Goal: Task Accomplishment & Management: Manage account settings

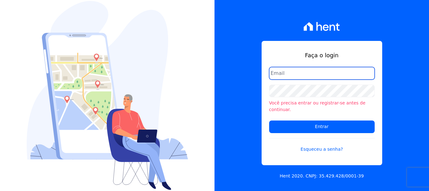
type input "[PERSON_NAME][EMAIL_ADDRESS][PERSON_NAME][DOMAIN_NAME]"
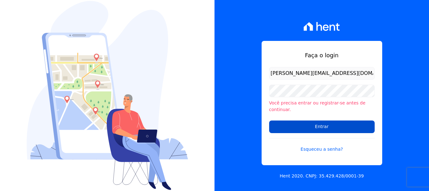
drag, startPoint x: 308, startPoint y: 116, endPoint x: 306, endPoint y: 120, distance: 4.7
click at [308, 117] on form "renato.rodrigues@viasul.com Você precisa entrar ou registrar-se antes de contin…" at bounding box center [322, 113] width 106 height 93
click at [306, 122] on input "Entrar" at bounding box center [322, 126] width 106 height 13
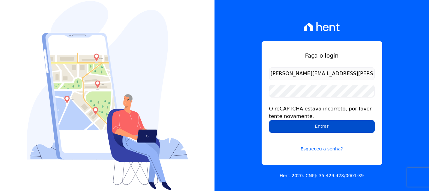
click at [314, 130] on input "Entrar" at bounding box center [322, 126] width 106 height 13
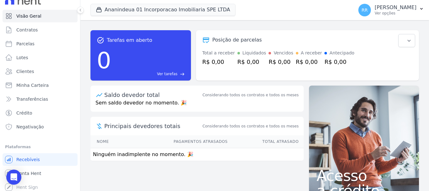
scroll to position [12, 0]
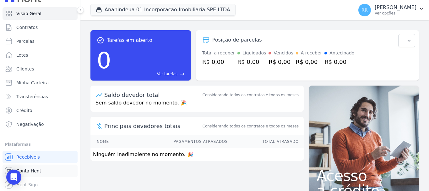
click at [27, 172] on span "Conta Hent" at bounding box center [28, 171] width 25 height 6
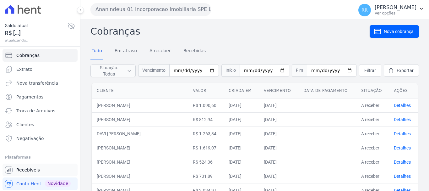
drag, startPoint x: 28, startPoint y: 169, endPoint x: 5, endPoint y: 166, distance: 23.4
click at [28, 169] on span "Recebíveis" at bounding box center [28, 170] width 24 height 6
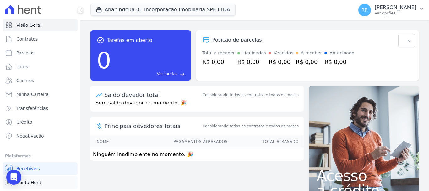
click at [30, 181] on span "Conta Hent" at bounding box center [28, 182] width 25 height 6
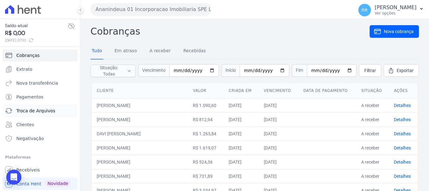
click at [30, 108] on span "Troca de Arquivos" at bounding box center [35, 111] width 39 height 6
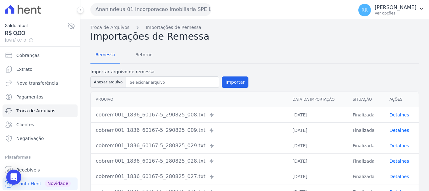
click at [176, 14] on button "Ananindeua 01 Incorporacao Imobiliaria SPE LTDA" at bounding box center [151, 9] width 121 height 13
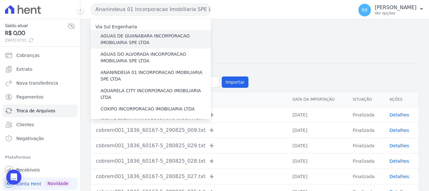
click at [138, 37] on label "AGUAS DE GUANABARA INCORPORACAO IMOBILIARIA SPE LTDA" at bounding box center [156, 39] width 111 height 13
click at [0, 0] on input "AGUAS DE GUANABARA INCORPORACAO IMOBILIARIA SPE LTDA" at bounding box center [0, 0] width 0 height 0
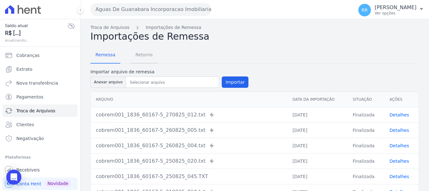
click at [140, 54] on span "Retorno" at bounding box center [144, 54] width 25 height 13
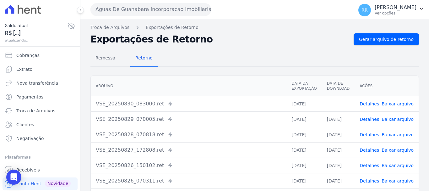
click at [405, 102] on link "Baixar arquivo" at bounding box center [398, 103] width 32 height 5
click at [403, 120] on link "Baixar arquivo" at bounding box center [398, 119] width 32 height 5
click at [177, 12] on button "Aguas De Guanabara Incorporacao Imobiliaria SPE LTDA" at bounding box center [151, 9] width 121 height 13
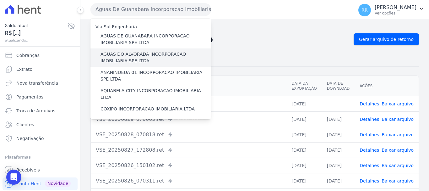
click at [144, 54] on label "AGUAS DO ALVORADA INCORPORACAO IMOBILIARIA SPE LTDA" at bounding box center [156, 57] width 111 height 13
click at [0, 0] on input "AGUAS DO ALVORADA INCORPORACAO IMOBILIARIA SPE LTDA" at bounding box center [0, 0] width 0 height 0
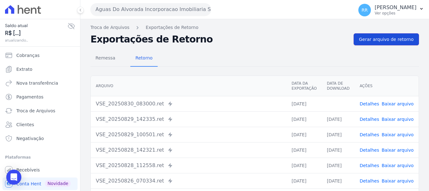
click at [379, 36] on link "Gerar arquivo de retorno" at bounding box center [386, 39] width 65 height 12
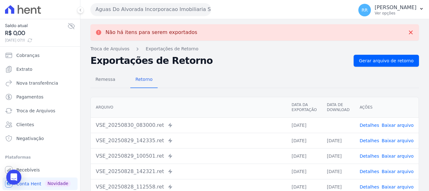
click at [391, 125] on link "Baixar arquivo" at bounding box center [398, 125] width 32 height 5
click at [141, 10] on button "Aguas Do Alvorada Incorporacao Imobiliaria SPE LTDA" at bounding box center [151, 9] width 121 height 13
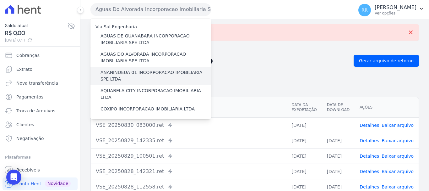
click at [134, 72] on label "ANANINDEUA 01 INCORPORACAO IMOBILIARIA SPE LTDA" at bounding box center [156, 75] width 111 height 13
click at [0, 0] on input "ANANINDEUA 01 INCORPORACAO IMOBILIARIA SPE LTDA" at bounding box center [0, 0] width 0 height 0
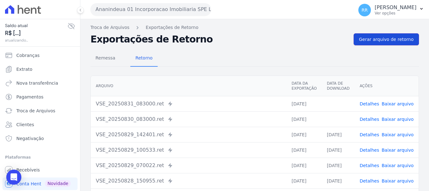
click at [402, 41] on span "Gerar arquivo de retorno" at bounding box center [386, 39] width 55 height 6
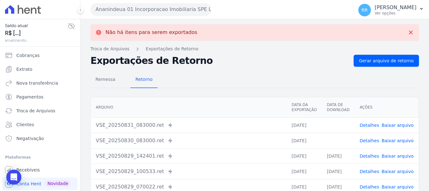
click at [390, 139] on link "Baixar arquivo" at bounding box center [398, 140] width 32 height 5
click at [393, 125] on link "Baixar arquivo" at bounding box center [398, 125] width 32 height 5
click at [171, 9] on button "Ananindeua 01 Incorporacao Imobiliaria SPE LTDA" at bounding box center [151, 9] width 121 height 13
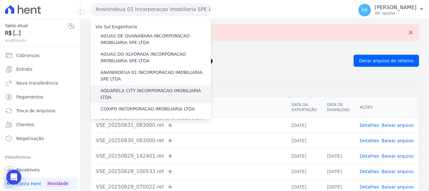
click at [130, 92] on label "AQUARELA CITY INCORPORACAO IMOBILIARIA LTDA" at bounding box center [156, 93] width 111 height 13
click at [0, 0] on input "AQUARELA CITY INCORPORACAO IMOBILIARIA LTDA" at bounding box center [0, 0] width 0 height 0
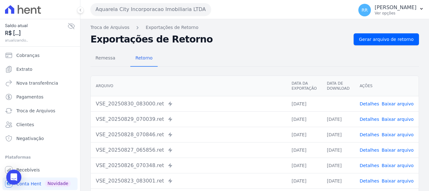
click at [393, 119] on link "Baixar arquivo" at bounding box center [398, 119] width 32 height 5
click at [389, 102] on link "Baixar arquivo" at bounding box center [398, 103] width 32 height 5
click at [159, 3] on div "Aquarela City Incorporacao Imobiliaria LTDA Via Sul Engenharia AGUAS DE GUANABA…" at bounding box center [221, 9] width 261 height 19
click at [158, 13] on button "Aquarela City Incorporacao Imobiliaria LTDA" at bounding box center [151, 9] width 121 height 13
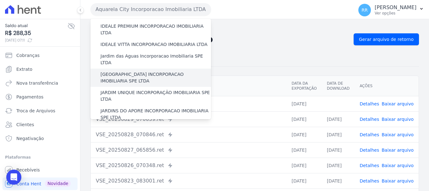
scroll to position [63, 0]
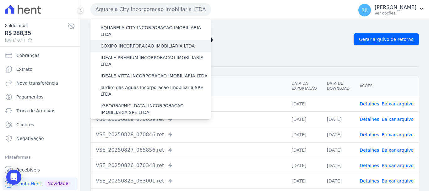
click at [131, 43] on label "COXIPO INCORPORACAO IMOBILIARIA LTDA" at bounding box center [148, 46] width 94 height 7
click at [0, 0] on input "COXIPO INCORPORACAO IMOBILIARIA LTDA" at bounding box center [0, 0] width 0 height 0
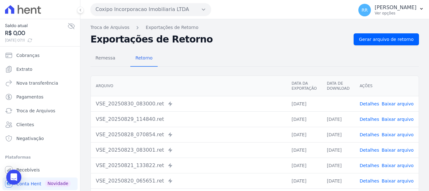
drag, startPoint x: 396, startPoint y: 102, endPoint x: 383, endPoint y: 102, distance: 12.9
click at [396, 102] on link "Baixar arquivo" at bounding box center [398, 103] width 32 height 5
drag, startPoint x: 175, startPoint y: 7, endPoint x: 173, endPoint y: 11, distance: 4.9
click at [175, 7] on button "Coxipo Incorporacao Imobiliaria LTDA" at bounding box center [151, 9] width 121 height 13
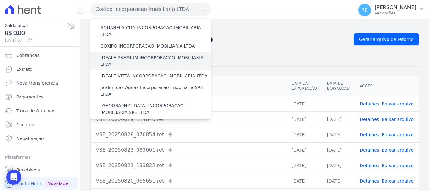
click at [147, 54] on label "IDEALE PREMIUM INCORPORACAO IMOBILIARIA LTDA" at bounding box center [156, 60] width 111 height 13
click at [0, 0] on input "IDEALE PREMIUM INCORPORACAO IMOBILIARIA LTDA" at bounding box center [0, 0] width 0 height 0
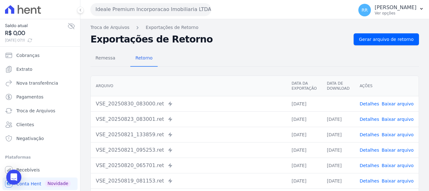
click at [400, 105] on link "Baixar arquivo" at bounding box center [398, 103] width 32 height 5
click at [130, 8] on button "Ideale Premium Incorporacao Imobiliaria LTDA" at bounding box center [151, 9] width 121 height 13
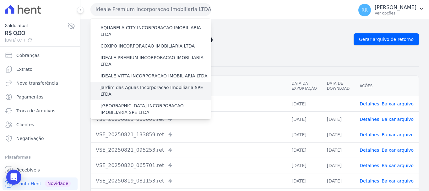
click at [117, 84] on label "Jardim das Aguas Incorporacao Imobiliaria SPE LTDA" at bounding box center [156, 90] width 111 height 13
click at [0, 0] on input "Jardim das Aguas Incorporacao Imobiliaria SPE LTDA" at bounding box center [0, 0] width 0 height 0
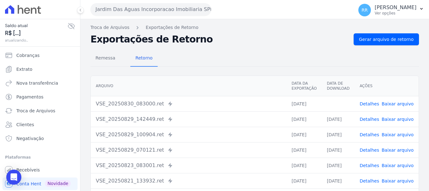
click at [398, 104] on link "Baixar arquivo" at bounding box center [398, 103] width 32 height 5
drag, startPoint x: 115, startPoint y: 11, endPoint x: 113, endPoint y: 27, distance: 15.8
click at [115, 11] on button "Jardim Das Aguas Incorporacao Imobiliaria SPE LTDA" at bounding box center [151, 9] width 121 height 13
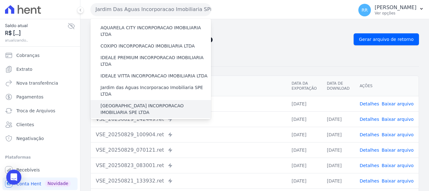
click at [140, 102] on label "[GEOGRAPHIC_DATA] INCORPORACAO IMOBILIARIA SPE LTDA" at bounding box center [156, 108] width 111 height 13
click at [0, 0] on input "[GEOGRAPHIC_DATA] INCORPORACAO IMOBILIARIA SPE LTDA" at bounding box center [0, 0] width 0 height 0
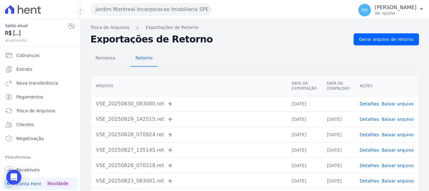
click at [394, 105] on link "Baixar arquivo" at bounding box center [398, 103] width 32 height 5
drag, startPoint x: 145, startPoint y: 13, endPoint x: 142, endPoint y: 24, distance: 11.7
click at [144, 13] on button "Jardim Montreal Incorporacao Imobiliaria SPE LTDA" at bounding box center [151, 9] width 121 height 13
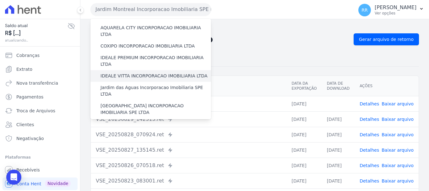
scroll to position [94, 0]
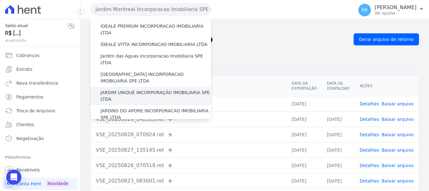
click at [137, 89] on label "JARDIM UNIQUE INCORPORAÇÃO IMOBILIARIA SPE LTDA" at bounding box center [156, 95] width 111 height 13
click at [0, 0] on input "JARDIM UNIQUE INCORPORAÇÃO IMOBILIARIA SPE LTDA" at bounding box center [0, 0] width 0 height 0
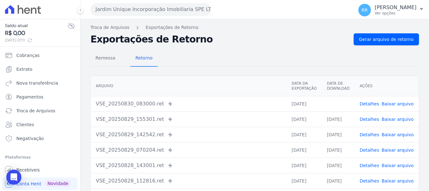
click at [394, 102] on link "Baixar arquivo" at bounding box center [398, 103] width 32 height 5
click at [134, 9] on button "Jardim Unique Incorporação Imobiliaria SPE LTDA" at bounding box center [151, 9] width 121 height 13
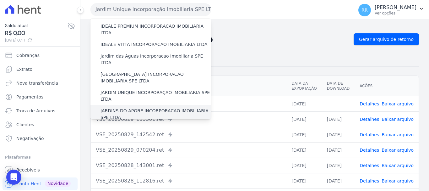
click at [124, 108] on label "JARDINS DO APORE INCORPORACAO IMOBILIARIA SPE LTDA" at bounding box center [156, 114] width 111 height 13
click at [0, 0] on input "JARDINS DO APORE INCORPORACAO IMOBILIARIA SPE LTDA" at bounding box center [0, 0] width 0 height 0
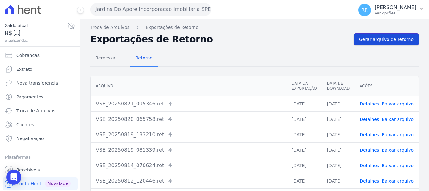
click at [371, 39] on span "Gerar arquivo de retorno" at bounding box center [386, 39] width 55 height 6
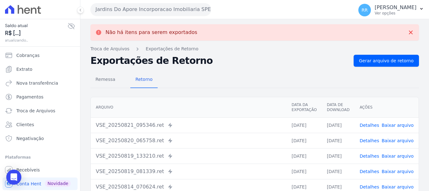
click at [128, 10] on button "Jardins Do Apore Incorporacao Imobiliaria SPE LTDA" at bounding box center [151, 9] width 121 height 13
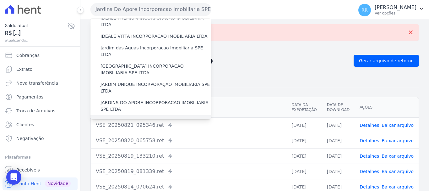
scroll to position [157, 0]
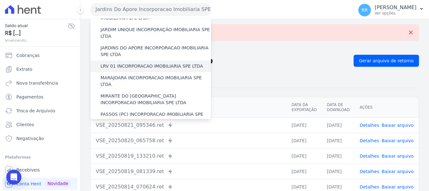
click at [125, 63] on label "LRV 01 INCORPORACAO IMOBILIARIA SPE LTDA" at bounding box center [152, 66] width 102 height 7
click at [0, 0] on input "LRV 01 INCORPORACAO IMOBILIARIA SPE LTDA" at bounding box center [0, 0] width 0 height 0
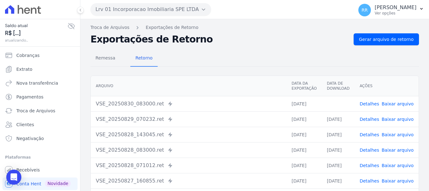
click at [390, 105] on link "Baixar arquivo" at bounding box center [398, 103] width 32 height 5
click at [173, 14] on button "Lrv 01 Incorporacao Imobiliaria SPE LTDA" at bounding box center [151, 9] width 121 height 13
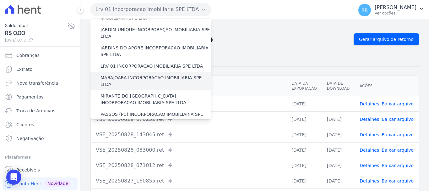
click at [129, 72] on div "MARAJOARA INCORPORACAO IMOBILIARIA SPE LTDA" at bounding box center [151, 81] width 121 height 18
click at [129, 74] on label "MARAJOARA INCORPORACAO IMOBILIARIA SPE LTDA" at bounding box center [156, 80] width 111 height 13
click at [0, 0] on input "MARAJOARA INCORPORACAO IMOBILIARIA SPE LTDA" at bounding box center [0, 0] width 0 height 0
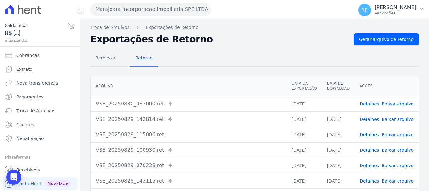
click at [392, 101] on link "Baixar arquivo" at bounding box center [398, 103] width 32 height 5
click at [407, 37] on span "Gerar arquivo de retorno" at bounding box center [386, 39] width 55 height 6
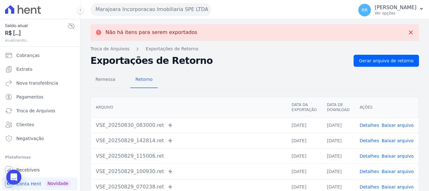
click at [114, 6] on button "Marajoara Incorporacao Imobiliaria SPE LTDA" at bounding box center [151, 9] width 121 height 13
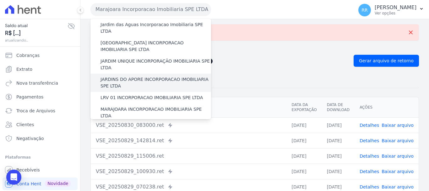
scroll to position [189, 0]
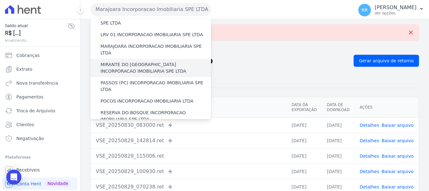
click at [129, 61] on label "MIRANTE DO [GEOGRAPHIC_DATA] INCORPORACAO IMOBILIARIA SPE LTDA" at bounding box center [156, 67] width 111 height 13
click at [0, 0] on input "MIRANTE DO [GEOGRAPHIC_DATA] INCORPORACAO IMOBILIARIA SPE LTDA" at bounding box center [0, 0] width 0 height 0
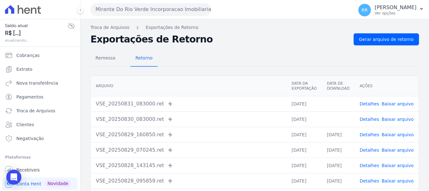
click at [395, 102] on link "Baixar arquivo" at bounding box center [398, 103] width 32 height 5
click at [396, 120] on link "Baixar arquivo" at bounding box center [398, 119] width 32 height 5
click at [162, 9] on button "Mirante Do Rio Verde Incorporacao Imobiliaria SPE LTDA" at bounding box center [151, 9] width 121 height 13
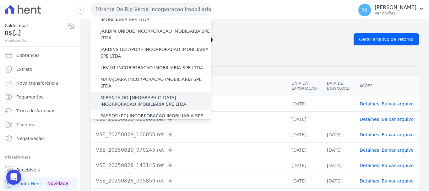
scroll to position [157, 0]
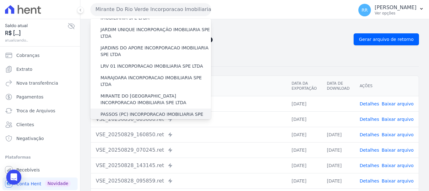
click at [120, 111] on label "PASSOS (PC) INCORPORACAO IMOBILIARIA SPE LTDA" at bounding box center [156, 117] width 111 height 13
click at [0, 0] on input "PASSOS (PC) INCORPORACAO IMOBILIARIA SPE LTDA" at bounding box center [0, 0] width 0 height 0
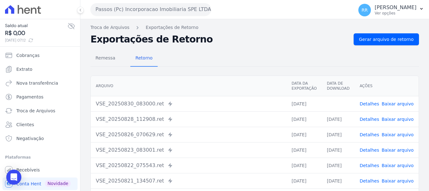
click at [393, 103] on link "Baixar arquivo" at bounding box center [398, 103] width 32 height 5
click at [149, 9] on button "Passos (Pc) Incorporacao Imobiliaria SPE LTDA" at bounding box center [151, 9] width 121 height 13
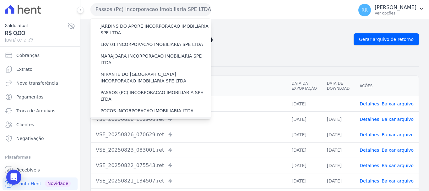
scroll to position [189, 0]
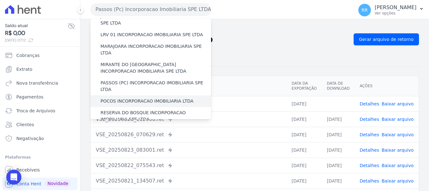
click at [133, 98] on label "POCOS INCORPORACAO IMOBILIARIA LTDA" at bounding box center [147, 101] width 93 height 7
click at [0, 0] on input "POCOS INCORPORACAO IMOBILIARIA LTDA" at bounding box center [0, 0] width 0 height 0
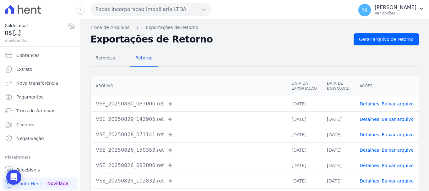
click at [213, 53] on div "Remessa Retorno" at bounding box center [255, 58] width 329 height 16
click at [391, 103] on link "Baixar arquivo" at bounding box center [398, 103] width 32 height 5
click at [147, 8] on button "Pocos Incorporacao Imobiliaria LTDA" at bounding box center [151, 9] width 121 height 13
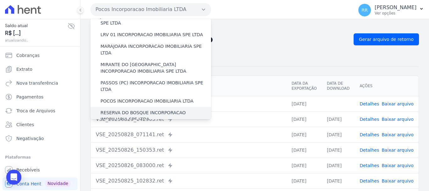
click at [126, 109] on label "RESERVA DO BOSQUE INCORPORACAO IMOBILIARIA SPE LTDA" at bounding box center [156, 115] width 111 height 13
click at [0, 0] on input "RESERVA DO BOSQUE INCORPORACAO IMOBILIARIA SPE LTDA" at bounding box center [0, 0] width 0 height 0
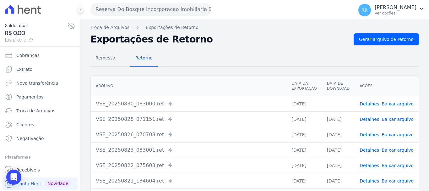
click at [400, 101] on td "Detalhes Baixar arquivo" at bounding box center [387, 103] width 64 height 15
click at [400, 103] on link "Baixar arquivo" at bounding box center [398, 103] width 32 height 5
click at [168, 8] on button "Reserva Do Bosque Incorporacao Imobiliaria SPE LTDA" at bounding box center [151, 9] width 121 height 13
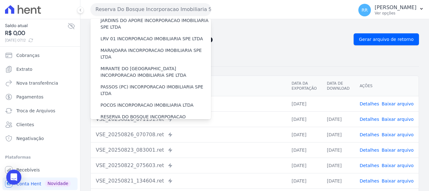
scroll to position [220, 0]
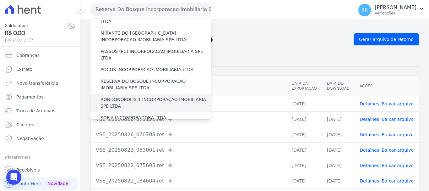
click at [128, 96] on label "RONDONOPOLIS 1 INCORPORAÇÃO IMOBILIÁRIA SPE LTDA" at bounding box center [156, 102] width 111 height 13
click at [0, 0] on input "RONDONOPOLIS 1 INCORPORAÇÃO IMOBILIÁRIA SPE LTDA" at bounding box center [0, 0] width 0 height 0
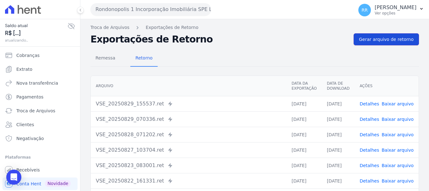
click at [378, 42] on link "Gerar arquivo de retorno" at bounding box center [386, 39] width 65 height 12
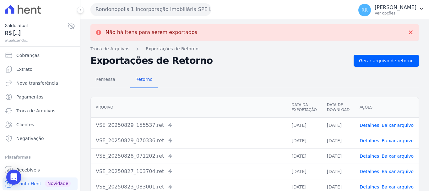
click at [180, 7] on button "Rondonopolis 1 Incorporação Imobiliária SPE LTDA" at bounding box center [151, 9] width 121 height 13
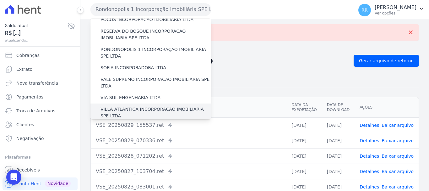
scroll to position [274, 0]
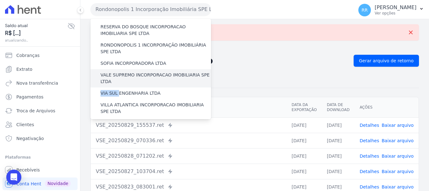
drag, startPoint x: 117, startPoint y: 61, endPoint x: 121, endPoint y: 47, distance: 14.1
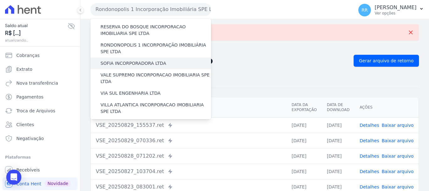
drag, startPoint x: 125, startPoint y: 22, endPoint x: 123, endPoint y: 28, distance: 6.5
click at [125, 39] on div "RONDONOPOLIS 1 INCORPORAÇÃO IMOBILIÁRIA SPE LTDA" at bounding box center [151, 48] width 121 height 18
click at [122, 60] on label "SOFIA INCORPORADORA LTDA" at bounding box center [134, 63] width 66 height 7
click at [0, 0] on input "SOFIA INCORPORADORA LTDA" at bounding box center [0, 0] width 0 height 0
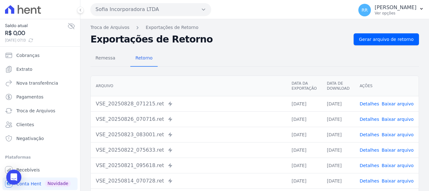
click at [123, 15] on button "Sofia Incorporadora LTDA" at bounding box center [151, 9] width 121 height 13
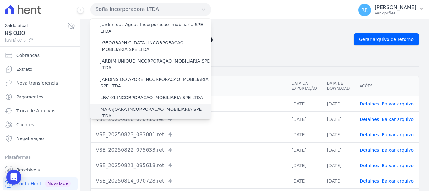
scroll to position [220, 0]
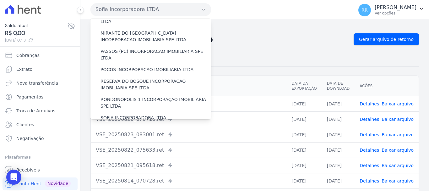
click at [126, 126] on label "VALE SUPREMO INCORPORACAO IMOBILIARIA SPE LTDA" at bounding box center [156, 132] width 111 height 13
click at [0, 0] on input "VALE SUPREMO INCORPORACAO IMOBILIARIA SPE LTDA" at bounding box center [0, 0] width 0 height 0
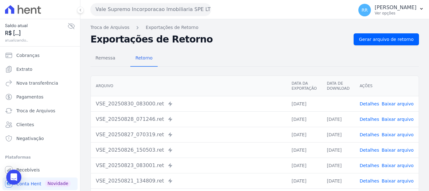
click at [405, 105] on link "Baixar arquivo" at bounding box center [398, 103] width 32 height 5
click at [141, 10] on button "Vale Supremo Incorporacao Imobiliaria SPE LTDA" at bounding box center [151, 9] width 121 height 13
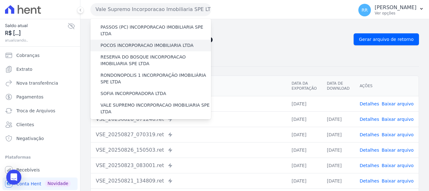
scroll to position [251, 0]
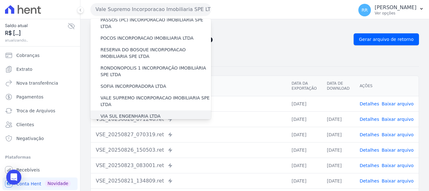
click at [125, 113] on label "VIA SUL ENGENHARIA LTDA" at bounding box center [131, 116] width 60 height 7
click at [0, 0] on input "VIA SUL ENGENHARIA LTDA" at bounding box center [0, 0] width 0 height 0
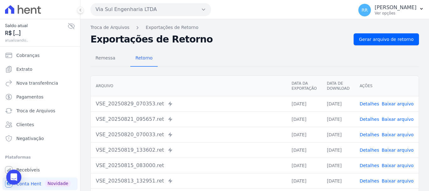
click at [157, 13] on button "Via Sul Engenharia LTDA" at bounding box center [151, 9] width 121 height 13
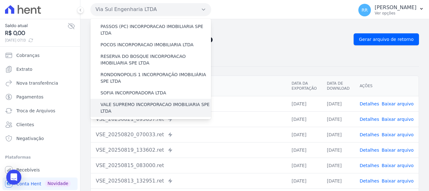
scroll to position [274, 0]
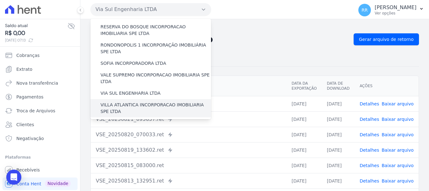
click at [130, 102] on label "VILLA ATLANTICA INCORPORACAO IMOBILIARIA SPE LTDA" at bounding box center [156, 108] width 111 height 13
click at [0, 0] on input "VILLA ATLANTICA INCORPORACAO IMOBILIARIA SPE LTDA" at bounding box center [0, 0] width 0 height 0
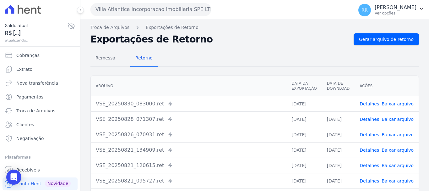
click at [391, 102] on link "Baixar arquivo" at bounding box center [398, 103] width 32 height 5
drag, startPoint x: 159, startPoint y: 8, endPoint x: 155, endPoint y: 14, distance: 7.2
click at [158, 8] on button "Villa Atlantica Incorporacao Imobiliaria SPE LTDA" at bounding box center [151, 9] width 121 height 13
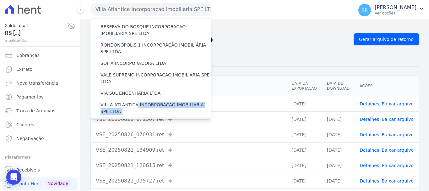
drag, startPoint x: 135, startPoint y: 71, endPoint x: 131, endPoint y: 93, distance: 22.3
click at [158, 120] on label "[GEOGRAPHIC_DATA] INCORPORACAO IMOBILIARIA SPE LTDA" at bounding box center [156, 126] width 111 height 13
click at [0, 0] on input "[GEOGRAPHIC_DATA] INCORPORACAO IMOBILIARIA SPE LTDA" at bounding box center [0, 0] width 0 height 0
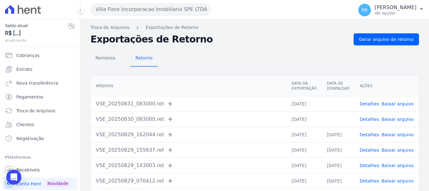
click at [393, 118] on link "Baixar arquivo" at bounding box center [398, 119] width 32 height 5
click at [393, 105] on link "Baixar arquivo" at bounding box center [398, 103] width 32 height 5
click at [159, 8] on button "Villa Fiore Incorporacao Imobiliaria SPE LTDA" at bounding box center [151, 9] width 121 height 13
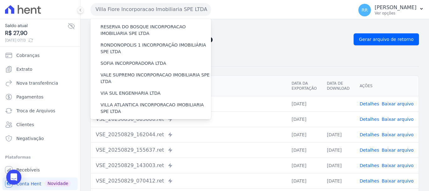
click at [131, 138] on label "VILLA TROPICAL INCORPORAÇÃO IMOBILIÁRIA SPE LTDA" at bounding box center [156, 144] width 111 height 13
click at [0, 0] on input "VILLA TROPICAL INCORPORAÇÃO IMOBILIÁRIA SPE LTDA" at bounding box center [0, 0] width 0 height 0
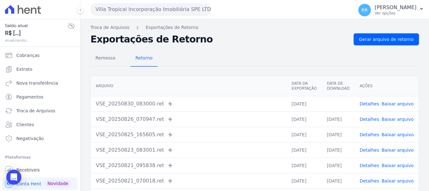
click at [397, 102] on link "Baixar arquivo" at bounding box center [398, 103] width 32 height 5
click at [177, 13] on button "Villa Tropical Incorporação Imobiliária SPE LTDA" at bounding box center [151, 9] width 121 height 13
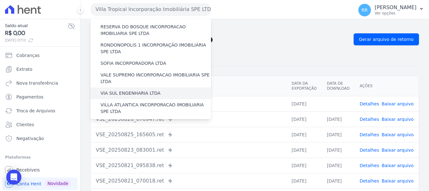
click at [136, 87] on div "VIA SUL ENGENHARIA LTDA" at bounding box center [151, 93] width 121 height 12
click at [24, 69] on span "Extrato" at bounding box center [24, 69] width 16 height 6
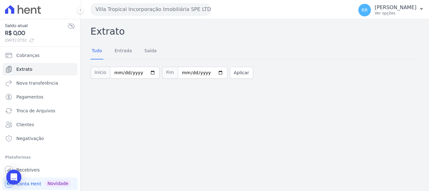
click at [115, 14] on button "Villa Tropical Incorporação Imobiliária SPE LTDA" at bounding box center [151, 9] width 121 height 13
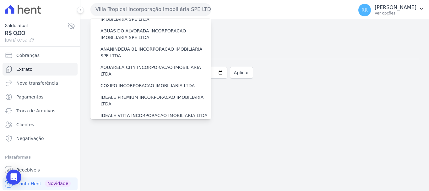
scroll to position [23, 0]
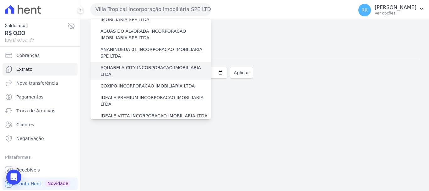
click at [117, 68] on label "AQUARELA CITY INCORPORACAO IMOBILIARIA LTDA" at bounding box center [156, 70] width 111 height 13
click at [0, 0] on input "AQUARELA CITY INCORPORACAO IMOBILIARIA LTDA" at bounding box center [0, 0] width 0 height 0
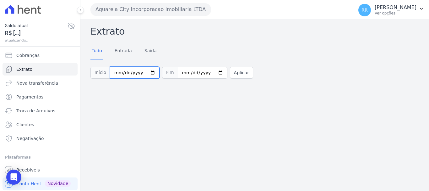
click at [148, 72] on input "[DATE]" at bounding box center [135, 73] width 50 height 12
type input "[DATE]"
drag, startPoint x: 238, startPoint y: 74, endPoint x: 154, endPoint y: 59, distance: 85.6
click at [238, 74] on button "Aplicar" at bounding box center [241, 73] width 23 height 12
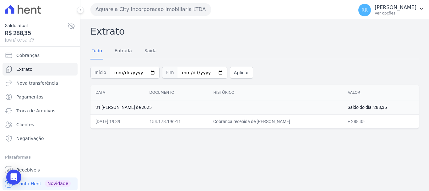
click at [162, 5] on button "Aquarela City Incorporacao Imobiliaria LTDA" at bounding box center [151, 9] width 121 height 13
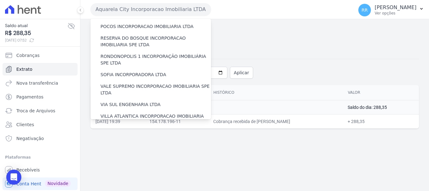
scroll to position [274, 0]
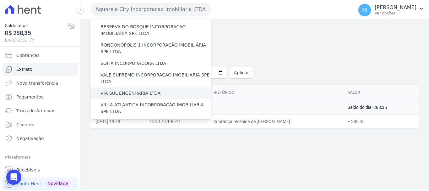
click at [138, 90] on label "VIA SUL ENGENHARIA LTDA" at bounding box center [131, 93] width 60 height 7
click at [0, 0] on input "VIA SUL ENGENHARIA LTDA" at bounding box center [0, 0] width 0 height 0
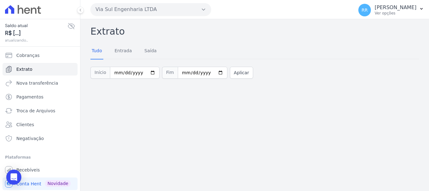
click at [123, 10] on button "Via Sul Engenharia LTDA" at bounding box center [151, 9] width 121 height 13
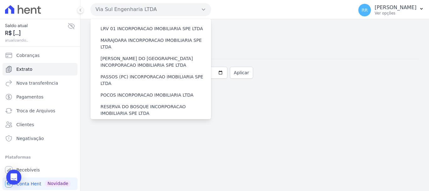
scroll to position [220, 0]
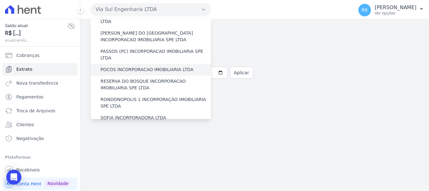
click at [137, 66] on label "POCOS INCORPORACAO IMOBILIARIA LTDA" at bounding box center [147, 69] width 93 height 7
click at [0, 0] on input "POCOS INCORPORACAO IMOBILIARIA LTDA" at bounding box center [0, 0] width 0 height 0
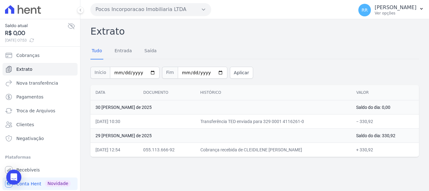
click at [125, 14] on button "Pocos Incorporacao Imobiliaria LTDA" at bounding box center [151, 9] width 121 height 13
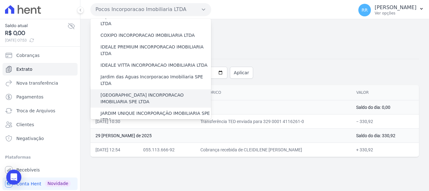
scroll to position [63, 0]
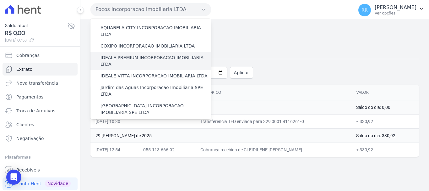
click at [121, 54] on label "IDEALE PREMIUM INCORPORACAO IMOBILIARIA LTDA" at bounding box center [156, 60] width 111 height 13
click at [0, 0] on input "IDEALE PREMIUM INCORPORACAO IMOBILIARIA LTDA" at bounding box center [0, 0] width 0 height 0
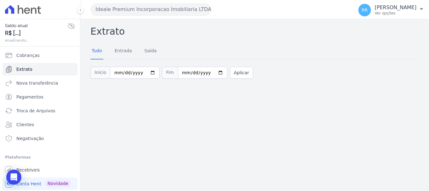
click at [148, 6] on button "Ideale Premium Incorporacao Imobiliaria LTDA" at bounding box center [151, 9] width 121 height 13
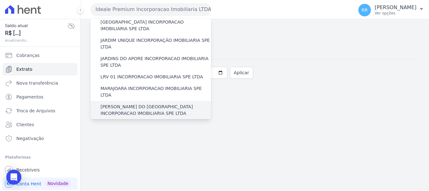
scroll to position [157, 0]
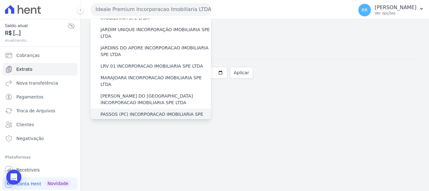
click at [119, 111] on label "PASSOS (PC) INCORPORACAO IMOBILIARIA SPE LTDA" at bounding box center [156, 117] width 111 height 13
click at [0, 0] on input "PASSOS (PC) INCORPORACAO IMOBILIARIA SPE LTDA" at bounding box center [0, 0] width 0 height 0
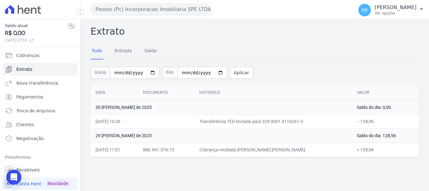
click at [126, 7] on button "Passos (Pc) Incorporacao Imobiliaria SPE LTDA" at bounding box center [151, 9] width 121 height 13
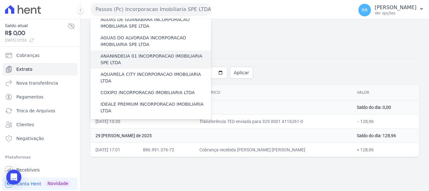
scroll to position [31, 0]
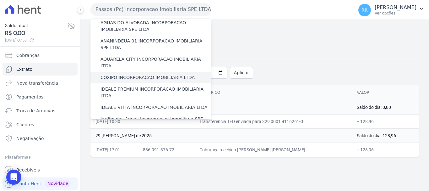
click at [112, 74] on label "COXIPO INCORPORACAO IMOBILIARIA LTDA" at bounding box center [148, 77] width 94 height 7
click at [0, 0] on input "COXIPO INCORPORACAO IMOBILIARIA LTDA" at bounding box center [0, 0] width 0 height 0
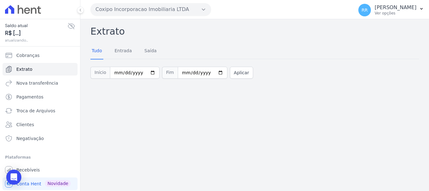
click at [166, 8] on button "Coxipo Incorporacao Imobiliaria LTDA" at bounding box center [151, 9] width 121 height 13
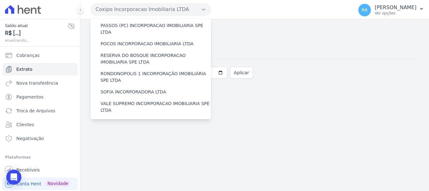
scroll to position [274, 0]
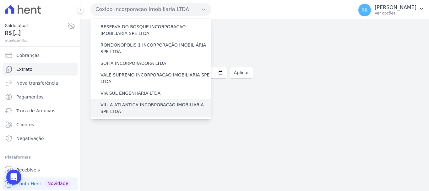
click at [125, 102] on label "VILLA ATLANTICA INCORPORACAO IMOBILIARIA SPE LTDA" at bounding box center [156, 108] width 111 height 13
click at [0, 0] on input "VILLA ATLANTICA INCORPORACAO IMOBILIARIA SPE LTDA" at bounding box center [0, 0] width 0 height 0
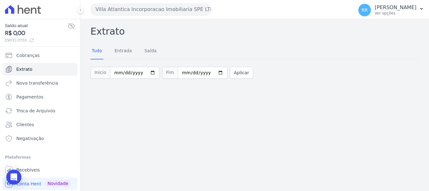
drag, startPoint x: 150, startPoint y: 10, endPoint x: 148, endPoint y: 14, distance: 4.1
click at [150, 10] on button "Villa Atlantica Incorporacao Imobiliaria SPE LTDA" at bounding box center [151, 9] width 121 height 13
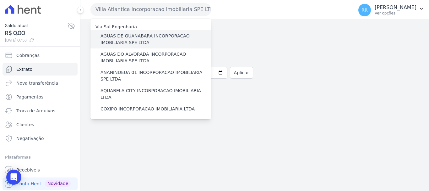
click at [126, 42] on label "AGUAS DE GUANABARA INCORPORACAO IMOBILIARIA SPE LTDA" at bounding box center [156, 39] width 111 height 13
click at [0, 0] on input "AGUAS DE GUANABARA INCORPORACAO IMOBILIARIA SPE LTDA" at bounding box center [0, 0] width 0 height 0
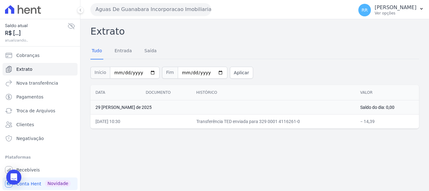
click at [154, 7] on button "Aguas De Guanabara Incorporacao Imobiliaria SPE LTDA" at bounding box center [151, 9] width 121 height 13
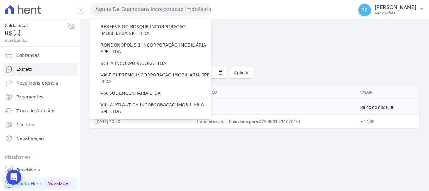
click at [152, 138] on label "VILLA TROPICAL INCORPORAÇÃO IMOBILIÁRIA SPE LTDA" at bounding box center [156, 144] width 111 height 13
click at [0, 0] on input "VILLA TROPICAL INCORPORAÇÃO IMOBILIÁRIA SPE LTDA" at bounding box center [0, 0] width 0 height 0
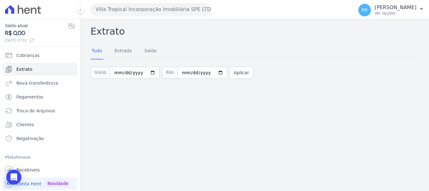
click at [181, 10] on button "Villa Tropical Incorporação Imobiliária SPE LTDA" at bounding box center [151, 9] width 121 height 13
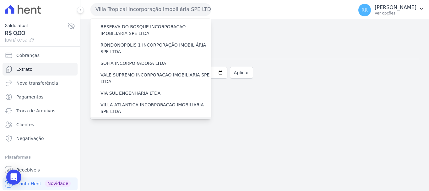
click at [141, 120] on label "[GEOGRAPHIC_DATA] INCORPORACAO IMOBILIARIA SPE LTDA" at bounding box center [156, 126] width 111 height 13
click at [0, 0] on input "[GEOGRAPHIC_DATA] INCORPORACAO IMOBILIARIA SPE LTDA" at bounding box center [0, 0] width 0 height 0
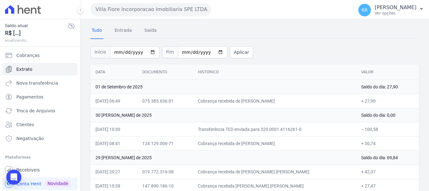
scroll to position [42, 0]
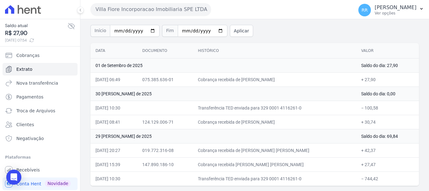
click at [144, 10] on button "Villa Fiore Incorporacao Imobiliaria SPE LTDA" at bounding box center [151, 9] width 121 height 13
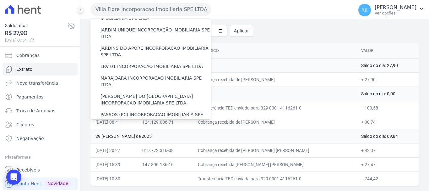
scroll to position [149, 0]
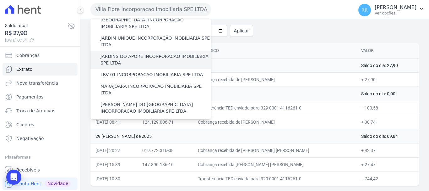
click at [141, 53] on label "JARDINS DO APORE INCORPORACAO IMOBILIARIA SPE LTDA" at bounding box center [156, 59] width 111 height 13
click at [0, 0] on input "JARDINS DO APORE INCORPORACAO IMOBILIARIA SPE LTDA" at bounding box center [0, 0] width 0 height 0
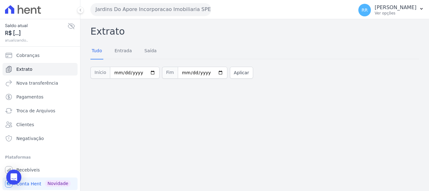
click at [173, 8] on button "Jardins Do Apore Incorporacao Imobiliaria SPE LTDA" at bounding box center [151, 9] width 121 height 13
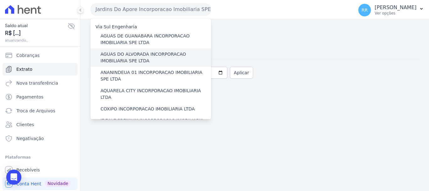
click at [133, 63] on label "AGUAS DO ALVORADA INCORPORACAO IMOBILIARIA SPE LTDA" at bounding box center [156, 57] width 111 height 13
click at [0, 0] on input "AGUAS DO ALVORADA INCORPORACAO IMOBILIARIA SPE LTDA" at bounding box center [0, 0] width 0 height 0
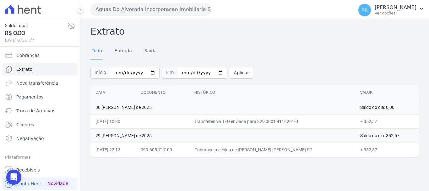
click at [156, 5] on button "Aguas Do Alvorada Incorporacao Imobiliaria SPE LTDA" at bounding box center [151, 9] width 121 height 13
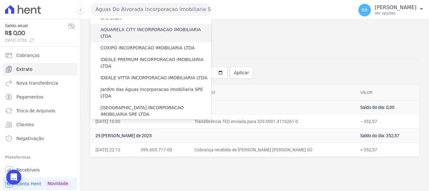
scroll to position [63, 0]
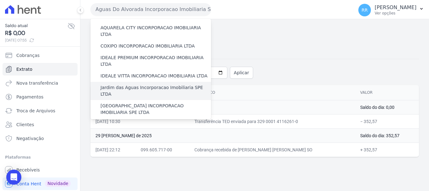
click at [116, 84] on label "Jardim das Aguas Incorporacao Imobiliaria SPE LTDA" at bounding box center [156, 90] width 111 height 13
click at [0, 0] on input "Jardim das Aguas Incorporacao Imobiliaria SPE LTDA" at bounding box center [0, 0] width 0 height 0
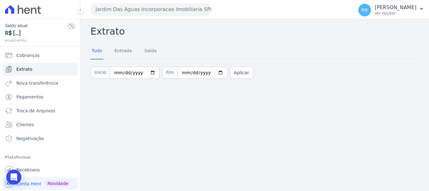
click at [137, 13] on button "Jardim Das Aguas Incorporacao Imobiliaria SPE LTDA" at bounding box center [151, 9] width 121 height 13
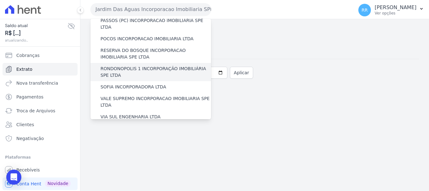
scroll to position [251, 0]
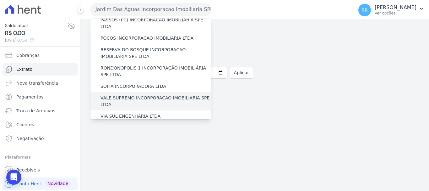
click at [126, 95] on label "VALE SUPREMO INCORPORACAO IMOBILIARIA SPE LTDA" at bounding box center [156, 101] width 111 height 13
click at [0, 0] on input "VALE SUPREMO INCORPORACAO IMOBILIARIA SPE LTDA" at bounding box center [0, 0] width 0 height 0
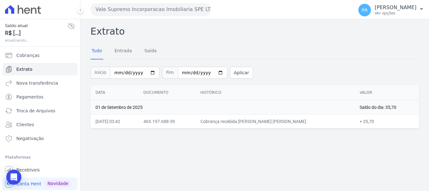
click at [168, 7] on button "Vale Supremo Incorporacao Imobiliaria SPE LTDA" at bounding box center [151, 9] width 121 height 13
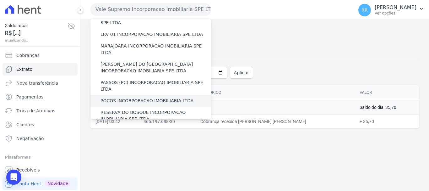
scroll to position [189, 0]
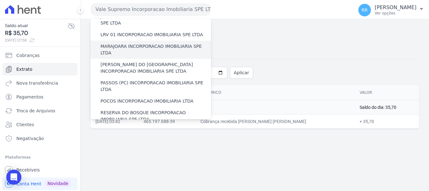
click at [149, 43] on label "MARAJOARA INCORPORACAO IMOBILIARIA SPE LTDA" at bounding box center [156, 49] width 111 height 13
click at [0, 0] on input "MARAJOARA INCORPORACAO IMOBILIARIA SPE LTDA" at bounding box center [0, 0] width 0 height 0
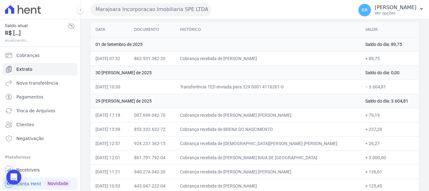
scroll to position [84, 0]
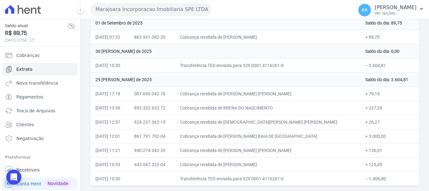
click at [69, 23] on icon at bounding box center [72, 26] width 8 height 8
click at [69, 24] on icon at bounding box center [72, 26] width 8 height 8
click at [154, 6] on button "Marajoara Incorporacao Imobiliaria SPE LTDA" at bounding box center [151, 9] width 121 height 13
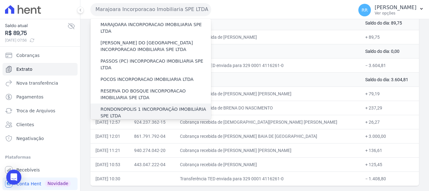
scroll to position [220, 0]
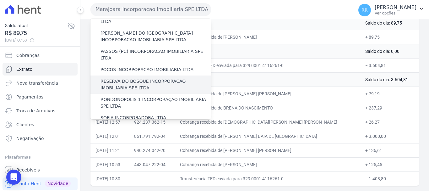
click at [127, 78] on label "RESERVA DO BOSQUE INCORPORACAO IMOBILIARIA SPE LTDA" at bounding box center [156, 84] width 111 height 13
click at [0, 0] on input "RESERVA DO BOSQUE INCORPORACAO IMOBILIARIA SPE LTDA" at bounding box center [0, 0] width 0 height 0
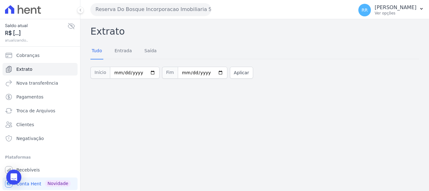
click at [162, 6] on button "Reserva Do Bosque Incorporacao Imobiliaria SPE LTDA" at bounding box center [151, 9] width 121 height 13
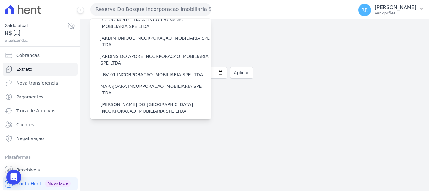
scroll to position [117, 0]
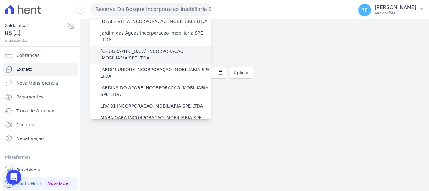
click at [130, 48] on label "[GEOGRAPHIC_DATA] INCORPORACAO IMOBILIARIA SPE LTDA" at bounding box center [156, 54] width 111 height 13
click at [0, 0] on input "[GEOGRAPHIC_DATA] INCORPORACAO IMOBILIARIA SPE LTDA" at bounding box center [0, 0] width 0 height 0
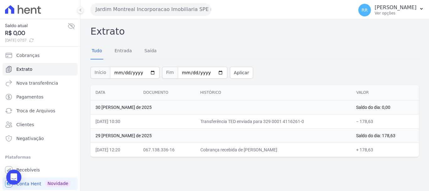
click at [190, 14] on button "Jardim Montreal Incorporacao Imobiliaria SPE LTDA" at bounding box center [151, 9] width 121 height 13
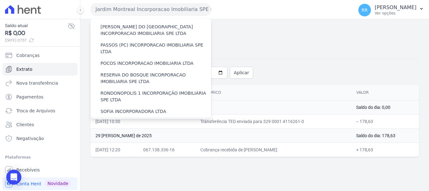
scroll to position [212, 0]
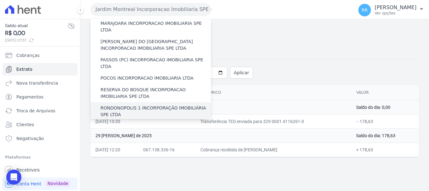
click at [136, 105] on label "RONDONOPOLIS 1 INCORPORAÇÃO IMOBILIÁRIA SPE LTDA" at bounding box center [156, 111] width 111 height 13
click at [0, 0] on input "RONDONOPOLIS 1 INCORPORAÇÃO IMOBILIÁRIA SPE LTDA" at bounding box center [0, 0] width 0 height 0
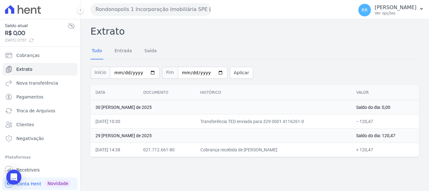
click at [149, 1] on div "Rondonopolis 1 Incorporação Imobiliária SPE LTDA Via Sul Engenharia AGUAS DE GU…" at bounding box center [221, 9] width 261 height 19
click at [150, 9] on button "Rondonopolis 1 Incorporação Imobiliária SPE LTDA" at bounding box center [151, 9] width 121 height 13
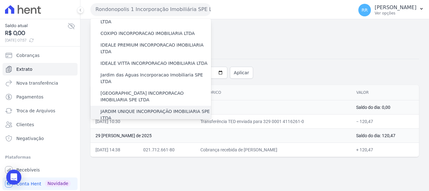
scroll to position [94, 0]
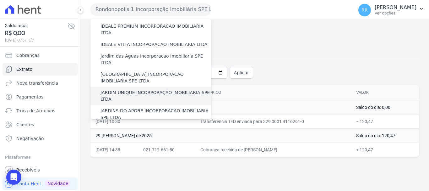
click at [143, 89] on label "JARDIM UNIQUE INCORPORAÇÃO IMOBILIARIA SPE LTDA" at bounding box center [156, 95] width 111 height 13
click at [0, 0] on input "JARDIM UNIQUE INCORPORAÇÃO IMOBILIARIA SPE LTDA" at bounding box center [0, 0] width 0 height 0
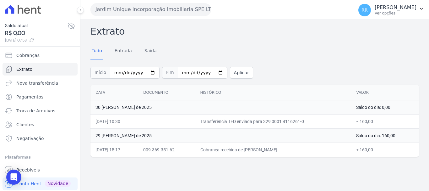
click at [174, 11] on button "Jardim Unique Incorporação Imobiliaria SPE LTDA" at bounding box center [151, 9] width 121 height 13
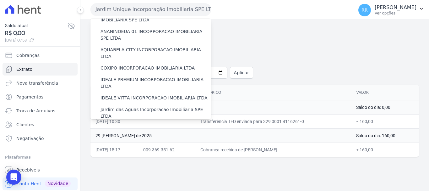
scroll to position [126, 0]
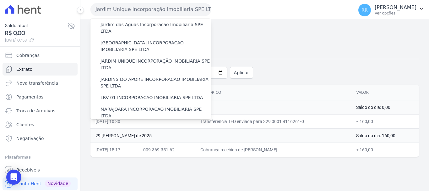
click at [119, 124] on label "MIRANTE DO [GEOGRAPHIC_DATA] INCORPORACAO IMOBILIARIA SPE LTDA" at bounding box center [156, 130] width 111 height 13
click at [0, 0] on input "MIRANTE DO [GEOGRAPHIC_DATA] INCORPORACAO IMOBILIARIA SPE LTDA" at bounding box center [0, 0] width 0 height 0
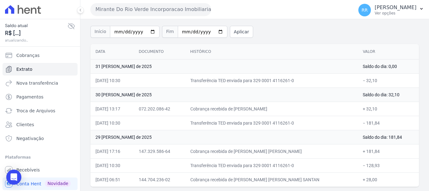
scroll to position [42, 0]
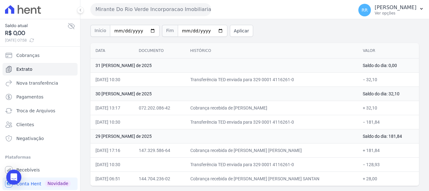
click at [194, 12] on button "Mirante Do Rio Verde Incorporacao Imobiliaria SPE LTDA" at bounding box center [151, 9] width 121 height 13
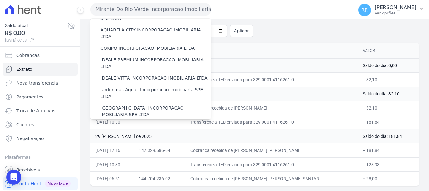
scroll to position [157, 0]
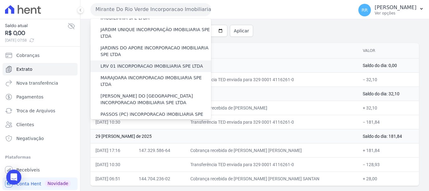
click at [139, 63] on label "LRV 01 INCORPORACAO IMOBILIARIA SPE LTDA" at bounding box center [152, 66] width 102 height 7
click at [0, 0] on input "LRV 01 INCORPORACAO IMOBILIARIA SPE LTDA" at bounding box center [0, 0] width 0 height 0
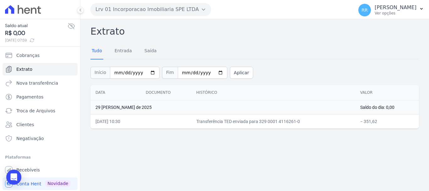
click at [114, 10] on button "Lrv 01 Incorporacao Imobiliaria SPE LTDA" at bounding box center [151, 9] width 121 height 13
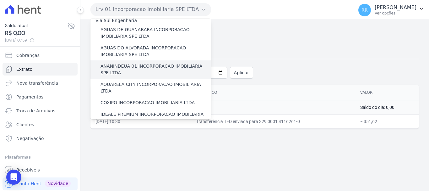
scroll to position [0, 0]
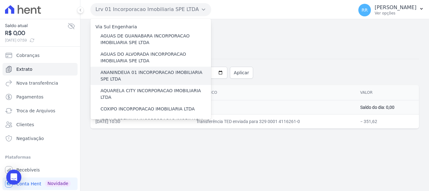
click at [133, 80] on label "ANANINDEUA 01 INCORPORACAO IMOBILIARIA SPE LTDA" at bounding box center [156, 75] width 111 height 13
click at [0, 0] on input "ANANINDEUA 01 INCORPORACAO IMOBILIARIA SPE LTDA" at bounding box center [0, 0] width 0 height 0
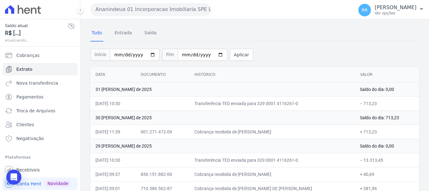
scroll to position [28, 0]
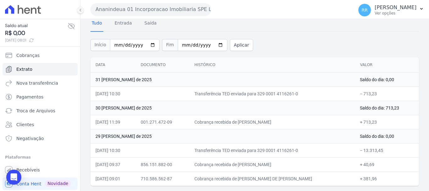
click at [304, 113] on td "[DATE]" at bounding box center [223, 108] width 265 height 14
click at [166, 11] on button "Ananindeua 01 Incorporacao Imobiliaria SPE LTDA" at bounding box center [151, 9] width 121 height 13
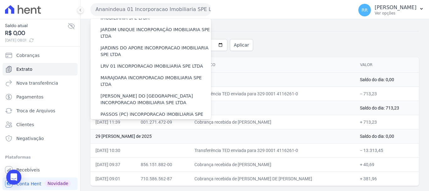
scroll to position [220, 0]
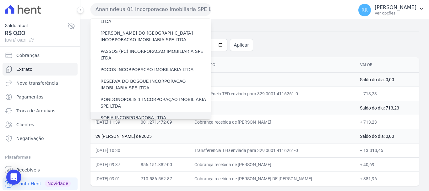
click at [126, 112] on div "SOFIA INCORPORADORA LTDA" at bounding box center [151, 118] width 121 height 12
click at [127, 114] on label "SOFIA INCORPORADORA LTDA" at bounding box center [134, 117] width 66 height 7
click at [0, 0] on input "SOFIA INCORPORADORA LTDA" at bounding box center [0, 0] width 0 height 0
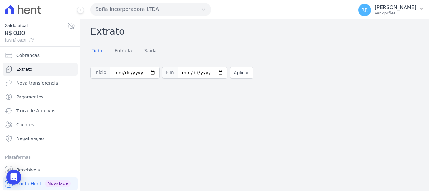
click at [127, 18] on div "Sofia Incorporadora LTDA Via Sul Engenharia AGUAS DE GUANABARA INCORPORACAO IMO…" at bounding box center [221, 9] width 261 height 19
drag, startPoint x: 131, startPoint y: 2, endPoint x: 133, endPoint y: 12, distance: 10.5
click at [131, 2] on div "Sofia Incorporadora LTDA Via Sul Engenharia AGUAS DE GUANABARA INCORPORACAO IMO…" at bounding box center [221, 9] width 261 height 19
click at [133, 12] on button "Sofia Incorporadora LTDA" at bounding box center [151, 9] width 121 height 13
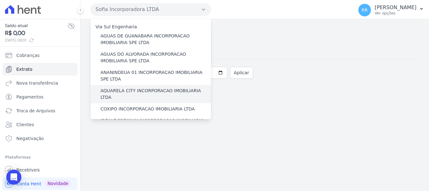
click at [134, 93] on label "AQUARELA CITY INCORPORACAO IMOBILIARIA LTDA" at bounding box center [156, 93] width 111 height 13
click at [0, 0] on input "AQUARELA CITY INCORPORACAO IMOBILIARIA LTDA" at bounding box center [0, 0] width 0 height 0
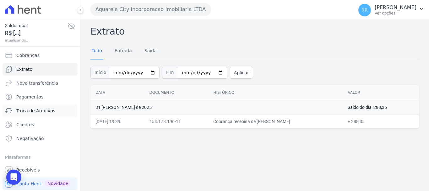
drag, startPoint x: 32, startPoint y: 109, endPoint x: 31, endPoint y: 95, distance: 14.9
click at [32, 110] on span "Troca de Arquivos" at bounding box center [35, 111] width 39 height 6
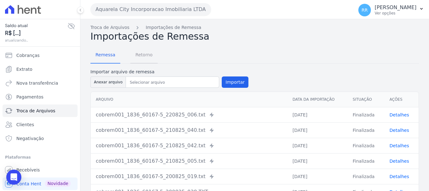
click at [144, 57] on span "Retorno" at bounding box center [144, 54] width 25 height 13
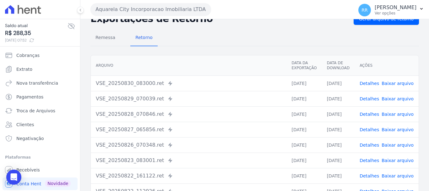
scroll to position [31, 0]
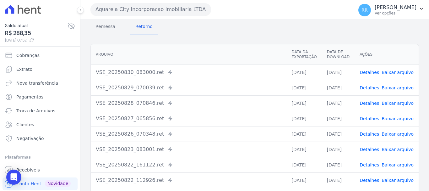
click at [366, 89] on link "Detalhes" at bounding box center [369, 87] width 19 height 5
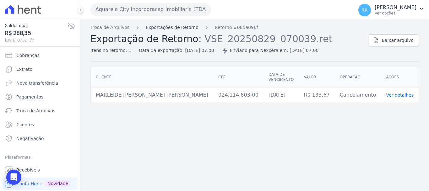
click at [174, 27] on link "Exportações de Retorno" at bounding box center [172, 27] width 53 height 7
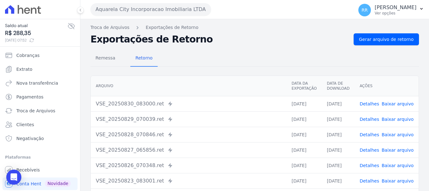
click at [372, 134] on link "Detalhes" at bounding box center [369, 134] width 19 height 5
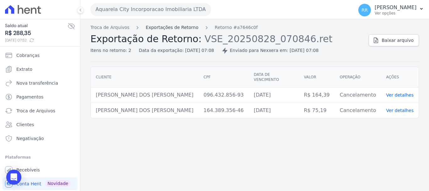
click at [182, 30] on link "Exportações de Retorno" at bounding box center [172, 27] width 53 height 7
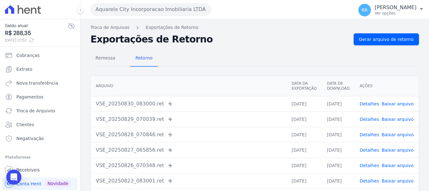
click at [370, 147] on link "Detalhes" at bounding box center [369, 149] width 19 height 5
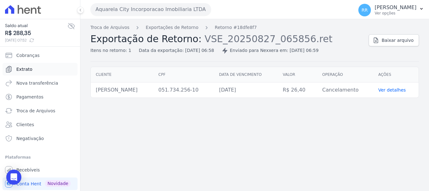
click at [25, 71] on span "Extrato" at bounding box center [24, 69] width 16 height 6
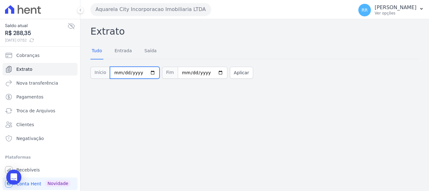
click at [122, 74] on input "[DATE]" at bounding box center [135, 73] width 50 height 12
click at [149, 75] on input "[DATE]" at bounding box center [135, 73] width 50 height 12
type input "[DATE]"
click at [234, 73] on button "Aplicar" at bounding box center [241, 73] width 23 height 12
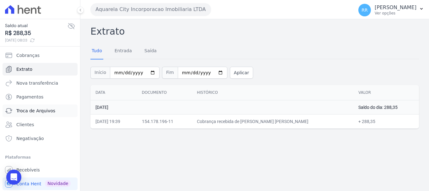
click at [31, 110] on span "Troca de Arquivos" at bounding box center [35, 111] width 39 height 6
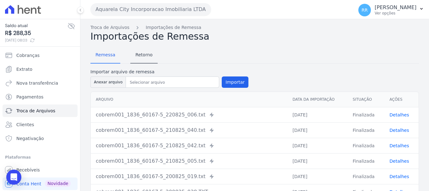
drag, startPoint x: 163, startPoint y: 59, endPoint x: 140, endPoint y: 49, distance: 25.6
click at [163, 59] on div "Remessa Retorno" at bounding box center [255, 55] width 329 height 16
click at [140, 49] on span "Retorno" at bounding box center [144, 54] width 25 height 13
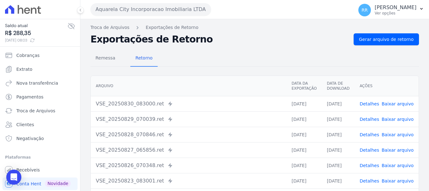
scroll to position [31, 0]
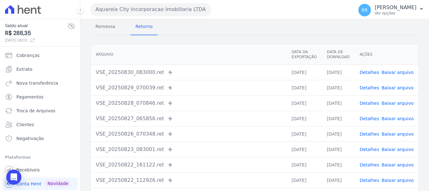
click at [373, 102] on link "Detalhes" at bounding box center [369, 103] width 19 height 5
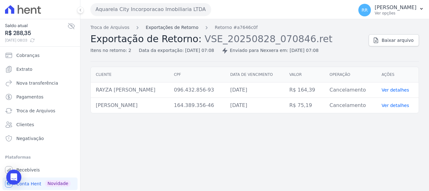
click at [174, 29] on link "Exportações de Retorno" at bounding box center [172, 27] width 53 height 7
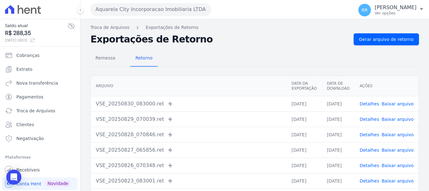
click at [370, 118] on link "Detalhes" at bounding box center [369, 119] width 19 height 5
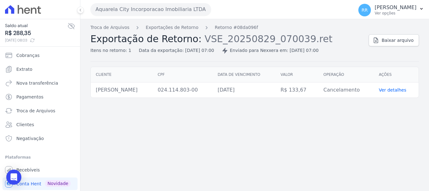
click at [174, 31] on div "Troca de Arquivos Exportações de Retorno Retorno #08da096f Exportação de Retorn…" at bounding box center [227, 39] width 273 height 30
click at [170, 26] on link "Exportações de Retorno" at bounding box center [172, 27] width 53 height 7
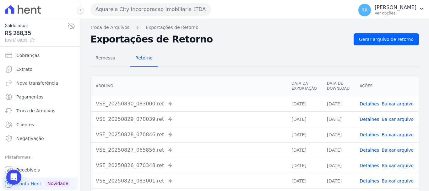
click at [371, 106] on link "Detalhes" at bounding box center [369, 103] width 19 height 5
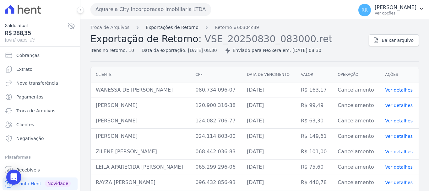
click at [169, 29] on link "Exportações de Retorno" at bounding box center [172, 27] width 53 height 7
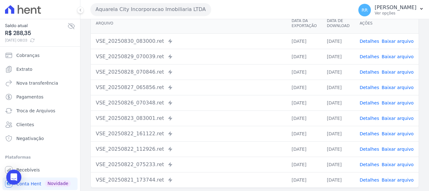
scroll to position [63, 0]
click at [369, 104] on link "Detalhes" at bounding box center [369, 102] width 19 height 5
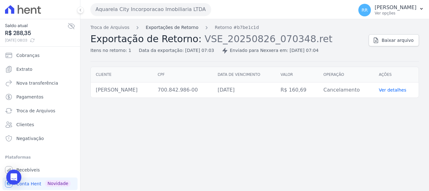
click at [174, 27] on link "Exportações de Retorno" at bounding box center [172, 27] width 53 height 7
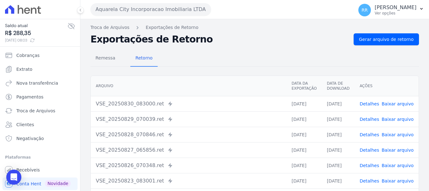
click at [373, 150] on link "Detalhes" at bounding box center [369, 149] width 19 height 5
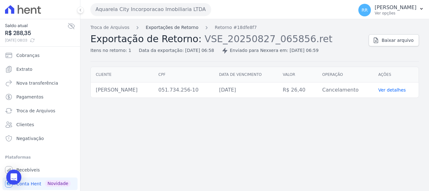
click at [175, 29] on link "Exportações de Retorno" at bounding box center [172, 27] width 53 height 7
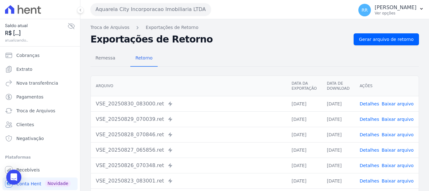
click at [376, 134] on link "Detalhes" at bounding box center [369, 134] width 19 height 5
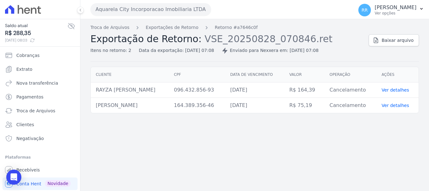
click at [174, 31] on div "Troca de Arquivos Exportações de Retorno Retorno #a7646c0f Exportação de Retorn…" at bounding box center [227, 39] width 273 height 30
click at [174, 29] on link "Exportações de Retorno" at bounding box center [172, 27] width 53 height 7
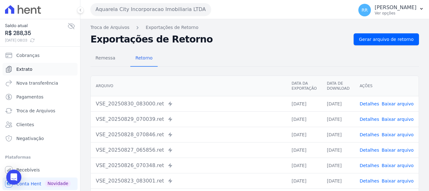
click at [22, 72] on span "Extrato" at bounding box center [24, 69] width 16 height 6
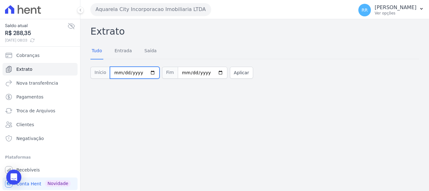
click at [125, 74] on input "[DATE]" at bounding box center [135, 73] width 50 height 12
type input "[DATE]"
click at [233, 72] on button "Aplicar" at bounding box center [241, 73] width 23 height 12
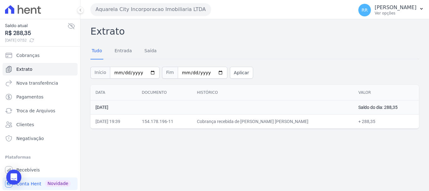
click at [296, 140] on div "Extrato Tudo Entrada [GEOGRAPHIC_DATA] Início [DATE] Fim [DATE] Aplicar Data Do…" at bounding box center [254, 105] width 349 height 172
drag, startPoint x: 314, startPoint y: 123, endPoint x: 222, endPoint y: 125, distance: 92.1
click at [222, 125] on td "Cobrança recebida de [PERSON_NAME] [PERSON_NAME]" at bounding box center [273, 121] width 162 height 14
click at [227, 135] on div "Extrato Tudo Entrada [GEOGRAPHIC_DATA] Início [DATE] Fim [DATE] Aplicar Data Do…" at bounding box center [254, 105] width 349 height 172
click at [148, 14] on button "Aquarela City Incorporacao Imobiliaria LTDA" at bounding box center [151, 9] width 121 height 13
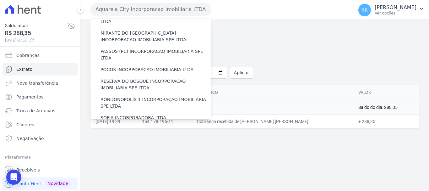
scroll to position [274, 0]
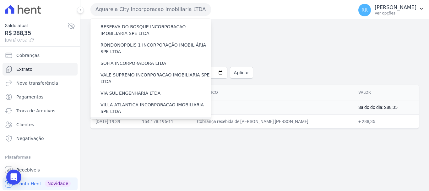
click at [128, 120] on label "[GEOGRAPHIC_DATA] INCORPORACAO IMOBILIARIA SPE LTDA" at bounding box center [156, 126] width 111 height 13
click at [0, 0] on input "[GEOGRAPHIC_DATA] INCORPORACAO IMOBILIARIA SPE LTDA" at bounding box center [0, 0] width 0 height 0
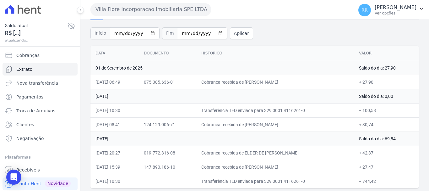
scroll to position [42, 0]
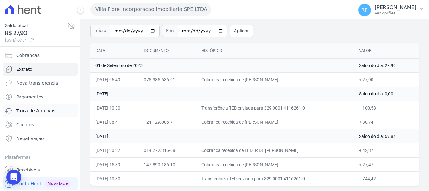
click at [35, 111] on span "Troca de Arquivos" at bounding box center [35, 111] width 39 height 6
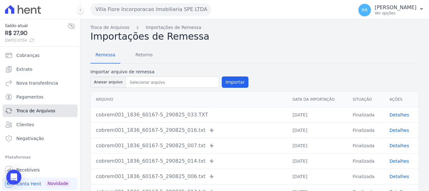
click at [41, 106] on link "Troca de Arquivos" at bounding box center [40, 110] width 75 height 13
click at [140, 55] on span "Retorno" at bounding box center [144, 54] width 25 height 13
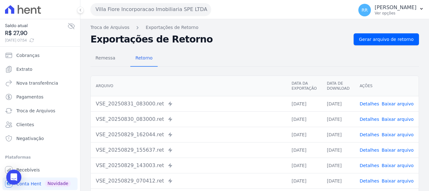
click at [369, 132] on link "Detalhes" at bounding box center [369, 134] width 19 height 5
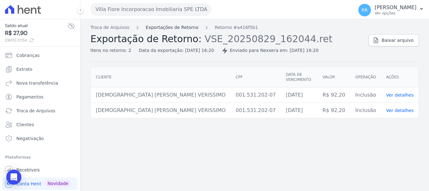
click at [188, 29] on link "Exportações de Retorno" at bounding box center [172, 27] width 53 height 7
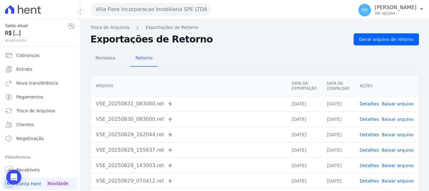
click at [374, 150] on link "Detalhes" at bounding box center [369, 149] width 19 height 5
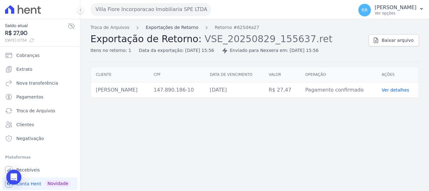
click at [166, 28] on link "Exportações de Retorno" at bounding box center [172, 27] width 53 height 7
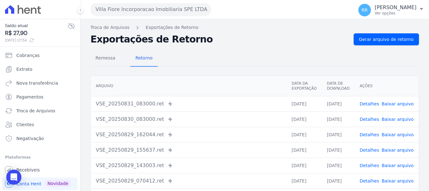
click at [375, 167] on link "Detalhes" at bounding box center [369, 165] width 19 height 5
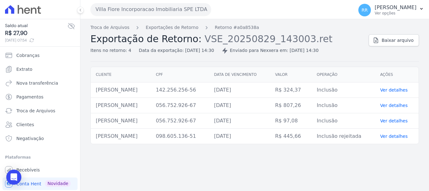
click at [177, 31] on div "Troca de Arquivos Exportações de Retorno Retorno #a0a8538a Exportação de Retorn…" at bounding box center [227, 39] width 273 height 30
click at [179, 27] on link "Exportações de Retorno" at bounding box center [172, 27] width 53 height 7
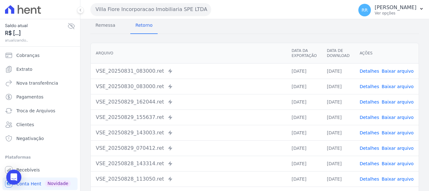
scroll to position [63, 0]
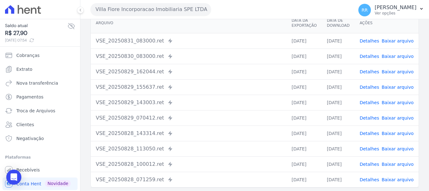
click at [371, 119] on link "Detalhes" at bounding box center [369, 117] width 19 height 5
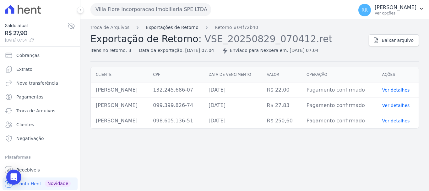
click at [165, 28] on link "Exportações de Retorno" at bounding box center [172, 27] width 53 height 7
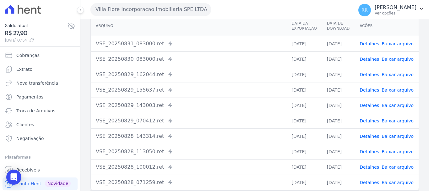
scroll to position [63, 0]
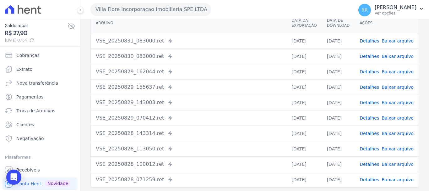
click at [373, 133] on link "Detalhes" at bounding box center [369, 133] width 19 height 5
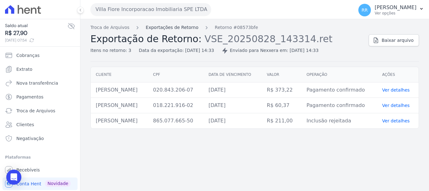
click at [188, 25] on link "Exportações de Retorno" at bounding box center [172, 27] width 53 height 7
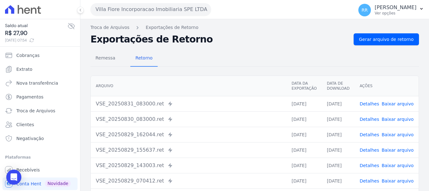
click at [370, 117] on link "Detalhes" at bounding box center [369, 119] width 19 height 5
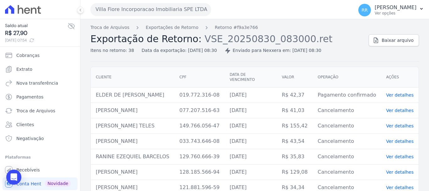
click at [160, 34] on span "Exportação de Retorno:" at bounding box center [146, 38] width 111 height 11
click at [174, 33] on div "Troca de Arquivos Exportações de Retorno Retorno #f9a3e766 Exportação de Retorn…" at bounding box center [227, 39] width 273 height 30
click at [177, 31] on div "Troca de Arquivos Exportações de Retorno Retorno #f9a3e766 Exportação de Retorn…" at bounding box center [227, 39] width 273 height 30
click at [179, 28] on link "Exportações de Retorno" at bounding box center [172, 27] width 53 height 7
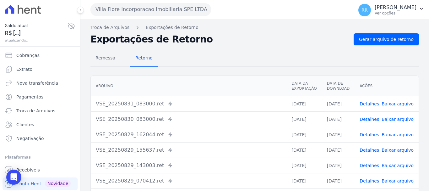
click at [372, 119] on link "Detalhes" at bounding box center [369, 119] width 19 height 5
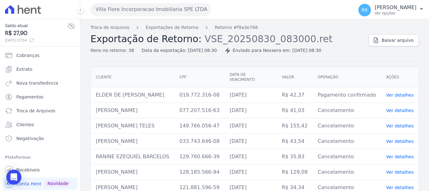
click at [393, 37] on span "Baixar arquivo" at bounding box center [398, 40] width 32 height 6
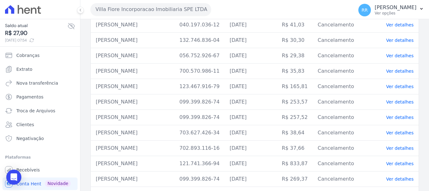
scroll to position [251, 0]
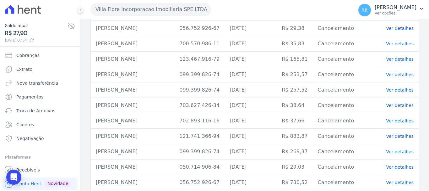
click at [153, 95] on td "[PERSON_NAME]" at bounding box center [133, 89] width 84 height 15
drag, startPoint x: 163, startPoint y: 3, endPoint x: 163, endPoint y: 7, distance: 4.7
click at [163, 4] on div "Villa Fiore Incorporacao Imobiliaria SPE LTDA Via Sul Engenharia AGUAS DE [GEOG…" at bounding box center [221, 9] width 261 height 19
click at [163, 7] on button "Villa Fiore Incorporacao Imobiliaria SPE LTDA" at bounding box center [151, 9] width 121 height 13
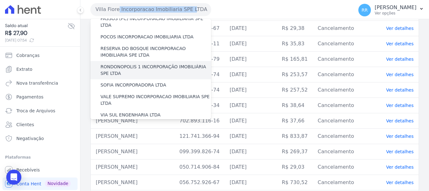
scroll to position [212, 0]
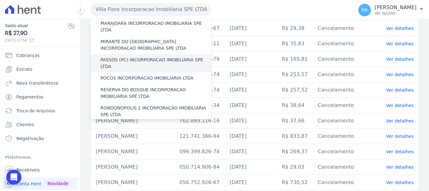
click at [123, 57] on label "PASSOS (PC) INCORPORACAO IMOBILIARIA SPE LTDA" at bounding box center [156, 63] width 111 height 13
click at [0, 0] on input "PASSOS (PC) INCORPORACAO IMOBILIARIA SPE LTDA" at bounding box center [0, 0] width 0 height 0
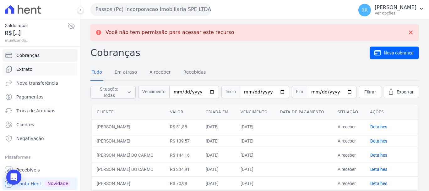
click at [29, 72] on span "Extrato" at bounding box center [24, 69] width 16 height 6
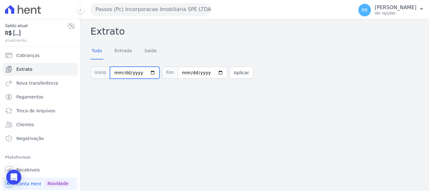
click at [116, 74] on input "[DATE]" at bounding box center [135, 73] width 50 height 12
type input "[DATE]"
drag, startPoint x: 242, startPoint y: 71, endPoint x: 226, endPoint y: 81, distance: 19.3
click at [242, 71] on button "Aplicar" at bounding box center [241, 73] width 23 height 12
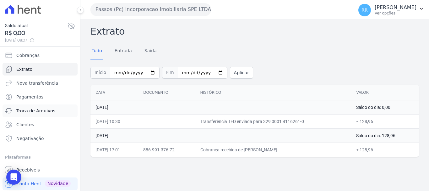
drag, startPoint x: 23, startPoint y: 104, endPoint x: 23, endPoint y: 113, distance: 8.8
click at [23, 113] on ul "Cobranças Extrato Nova transferência Pagamentos Troca de [GEOGRAPHIC_DATA] Clie…" at bounding box center [40, 97] width 75 height 96
click at [22, 113] on span "Troca de Arquivos" at bounding box center [35, 111] width 39 height 6
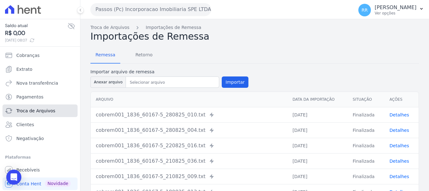
click at [39, 113] on span "Troca de Arquivos" at bounding box center [35, 111] width 39 height 6
click at [134, 54] on span "Retorno" at bounding box center [144, 54] width 25 height 13
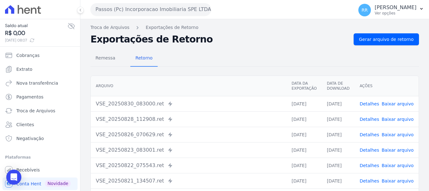
click at [375, 118] on link "Detalhes" at bounding box center [369, 119] width 19 height 5
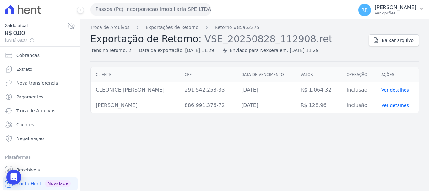
drag, startPoint x: 393, startPoint y: 30, endPoint x: 392, endPoint y: 35, distance: 5.1
click at [393, 32] on div "Troca de Arquivos Exportações de Retorno Retorno #85a62275 Exportação de Retorn…" at bounding box center [255, 42] width 329 height 37
click at [392, 37] on span "Baixar arquivo" at bounding box center [398, 40] width 32 height 6
click at [407, 41] on span "Baixar arquivo" at bounding box center [398, 40] width 32 height 6
drag, startPoint x: 302, startPoint y: 129, endPoint x: 297, endPoint y: 115, distance: 14.5
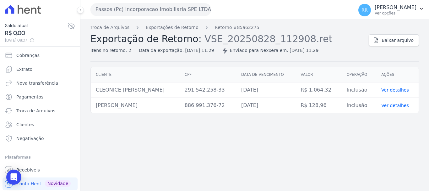
click at [302, 129] on div "Troca de Arquivos Exportações de Retorno Retorno #85a62275 Exportação de Retorn…" at bounding box center [254, 105] width 349 height 172
click at [178, 28] on link "Exportações de Retorno" at bounding box center [172, 27] width 53 height 7
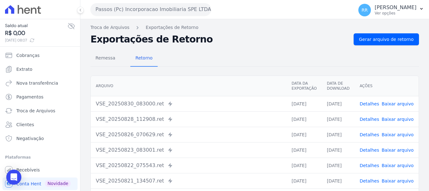
click at [376, 133] on link "Detalhes" at bounding box center [369, 134] width 19 height 5
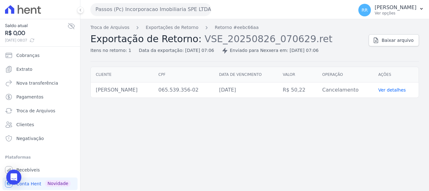
click at [177, 33] on span "Exportação de Retorno:" at bounding box center [146, 38] width 111 height 11
click at [180, 27] on link "Exportações de Retorno" at bounding box center [172, 27] width 53 height 7
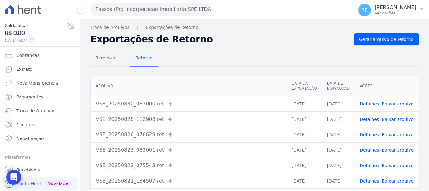
click at [367, 149] on link "Detalhes" at bounding box center [369, 149] width 19 height 5
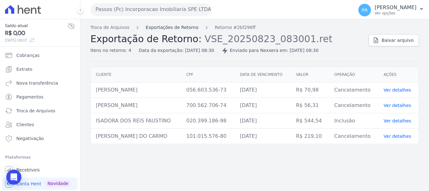
click at [151, 27] on link "Exportações de Retorno" at bounding box center [172, 27] width 53 height 7
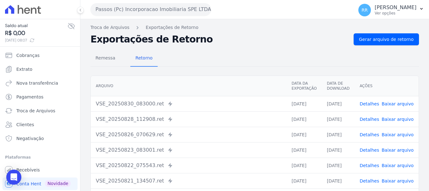
click at [164, 12] on button "Passos (Pc) Incorporacao Imobiliaria SPE LTDA" at bounding box center [151, 9] width 121 height 13
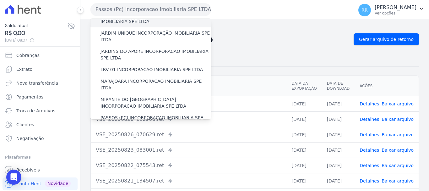
scroll to position [157, 0]
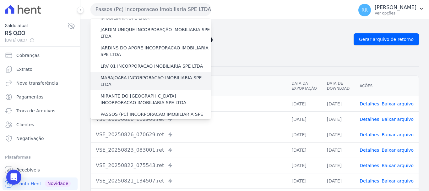
click at [142, 74] on label "MARAJOARA INCORPORACAO IMOBILIARIA SPE LTDA" at bounding box center [156, 80] width 111 height 13
click at [0, 0] on input "MARAJOARA INCORPORACAO IMOBILIARIA SPE LTDA" at bounding box center [0, 0] width 0 height 0
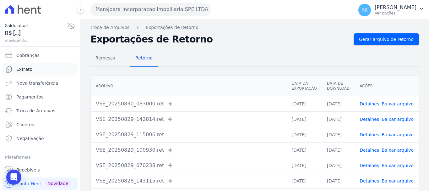
click at [28, 71] on span "Extrato" at bounding box center [24, 69] width 16 height 6
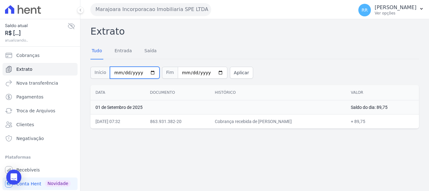
click at [125, 71] on input "[DATE]" at bounding box center [135, 73] width 50 height 12
type input "[DATE]"
click at [122, 73] on input "[DATE]" at bounding box center [135, 73] width 50 height 12
type input "[DATE]"
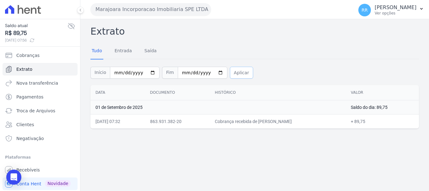
click at [239, 74] on button "Aplicar" at bounding box center [241, 73] width 23 height 12
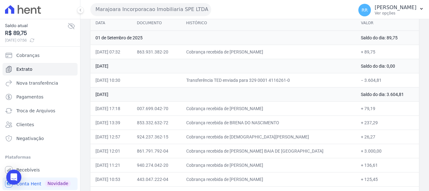
scroll to position [84, 0]
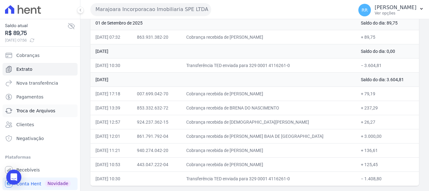
click at [29, 112] on span "Troca de Arquivos" at bounding box center [35, 111] width 39 height 6
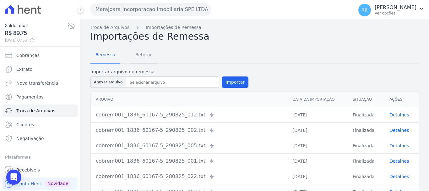
click at [142, 54] on span "Retorno" at bounding box center [144, 54] width 25 height 13
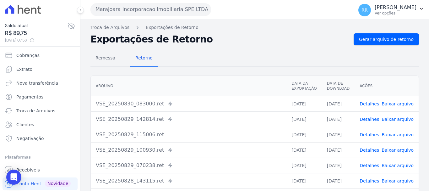
click at [382, 150] on link "Baixar arquivo" at bounding box center [398, 149] width 32 height 5
click at [379, 151] on link "Detalhes" at bounding box center [369, 149] width 19 height 5
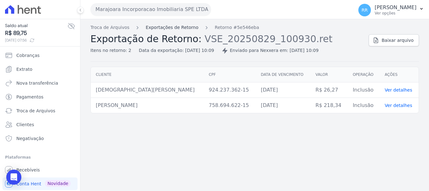
click at [184, 28] on link "Exportações de Retorno" at bounding box center [172, 27] width 53 height 7
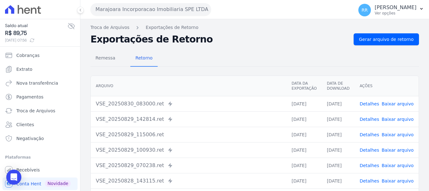
click at [369, 149] on link "Detalhes" at bounding box center [369, 149] width 19 height 5
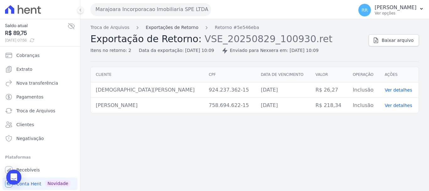
click at [171, 26] on link "Exportações de Retorno" at bounding box center [172, 27] width 53 height 7
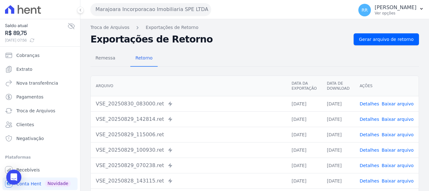
click at [365, 138] on td "Detalhes Baixar arquivo" at bounding box center [387, 134] width 64 height 15
click at [366, 137] on link "Detalhes" at bounding box center [369, 134] width 19 height 5
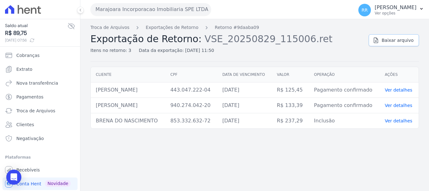
click at [406, 41] on span "Baixar arquivo" at bounding box center [398, 40] width 32 height 6
click at [185, 190] on html "Saldo atual R$ 89,75 [DATE] 07:56 Cobranças Extrato Nova transferência Pagament…" at bounding box center [214, 95] width 429 height 191
click at [134, 15] on button "Marajoara Incorporacao Imobiliaria SPE LTDA" at bounding box center [151, 9] width 121 height 13
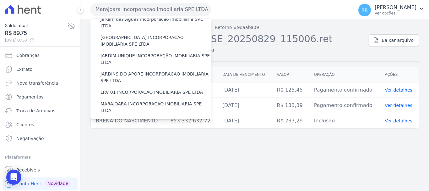
scroll to position [126, 0]
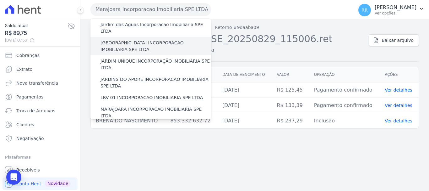
click at [140, 40] on label "[GEOGRAPHIC_DATA] INCORPORACAO IMOBILIARIA SPE LTDA" at bounding box center [156, 46] width 111 height 13
click at [0, 0] on input "[GEOGRAPHIC_DATA] INCORPORACAO IMOBILIARIA SPE LTDA" at bounding box center [0, 0] width 0 height 0
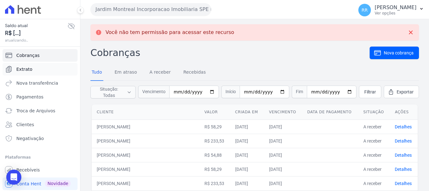
click at [18, 71] on span "Extrato" at bounding box center [24, 69] width 16 height 6
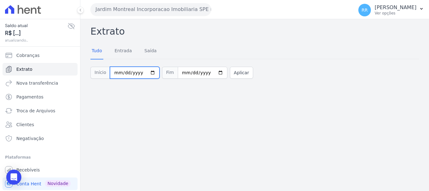
click at [122, 73] on input "[DATE]" at bounding box center [135, 73] width 50 height 12
click at [117, 74] on input "[DATE]" at bounding box center [135, 73] width 50 height 12
type input "[DATE]"
drag, startPoint x: 236, startPoint y: 73, endPoint x: 202, endPoint y: 73, distance: 33.6
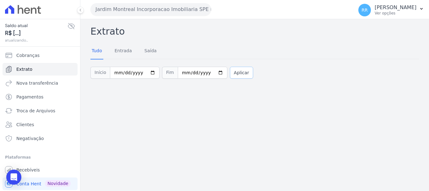
click at [236, 73] on button "Aplicar" at bounding box center [241, 73] width 23 height 12
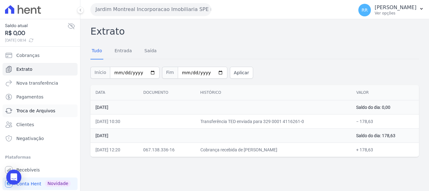
click at [36, 110] on span "Troca de Arquivos" at bounding box center [35, 111] width 39 height 6
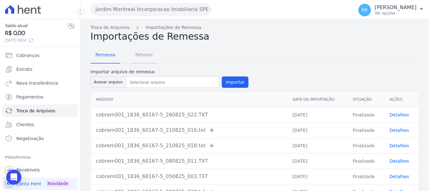
click at [141, 55] on span "Retorno" at bounding box center [144, 54] width 25 height 13
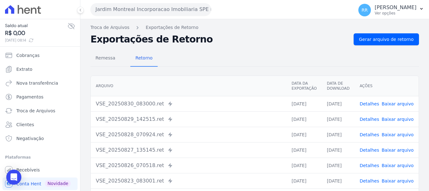
click at [376, 119] on link "Detalhes" at bounding box center [369, 119] width 19 height 5
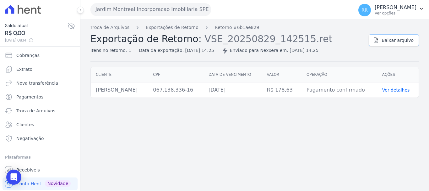
click at [394, 38] on span "Baixar arquivo" at bounding box center [398, 40] width 32 height 6
drag, startPoint x: 119, startPoint y: 13, endPoint x: 120, endPoint y: 16, distance: 3.7
click at [119, 13] on button "Jardim Montreal Incorporacao Imobiliaria SPE LTDA" at bounding box center [151, 9] width 121 height 13
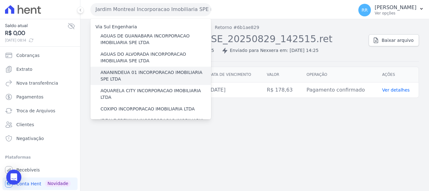
click at [120, 79] on label "ANANINDEUA 01 INCORPORACAO IMOBILIARIA SPE LTDA" at bounding box center [156, 75] width 111 height 13
click at [0, 0] on input "ANANINDEUA 01 INCORPORACAO IMOBILIARIA SPE LTDA" at bounding box center [0, 0] width 0 height 0
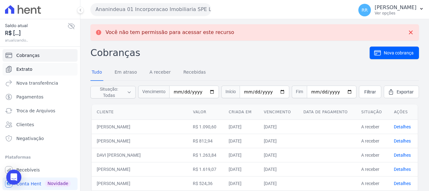
click at [25, 71] on span "Extrato" at bounding box center [24, 69] width 16 height 6
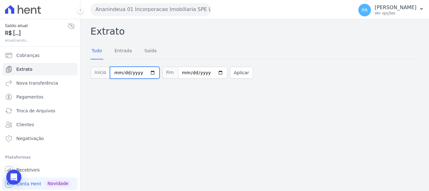
click at [116, 72] on input "[DATE]" at bounding box center [135, 73] width 50 height 12
type input "[DATE]"
click at [230, 74] on button "Aplicar" at bounding box center [241, 73] width 23 height 12
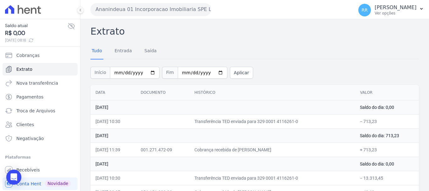
scroll to position [28, 0]
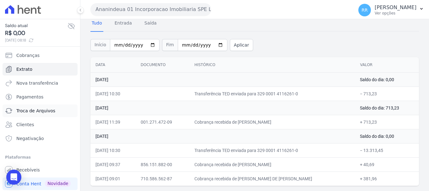
click at [29, 109] on span "Troca de Arquivos" at bounding box center [35, 111] width 39 height 6
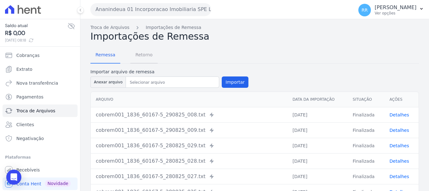
click at [139, 55] on span "Retorno" at bounding box center [144, 54] width 25 height 13
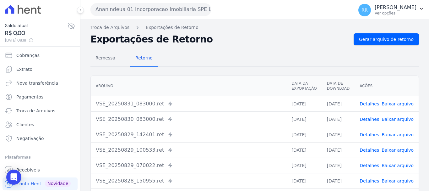
click at [374, 100] on td "Detalhes Baixar arquivo" at bounding box center [387, 103] width 64 height 15
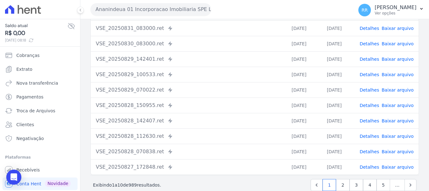
scroll to position [55, 0]
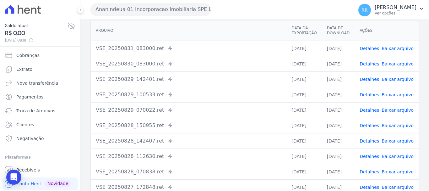
click at [371, 61] on link "Detalhes" at bounding box center [369, 63] width 19 height 5
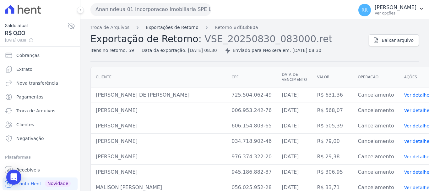
click at [154, 26] on link "Exportações de Retorno" at bounding box center [172, 27] width 53 height 7
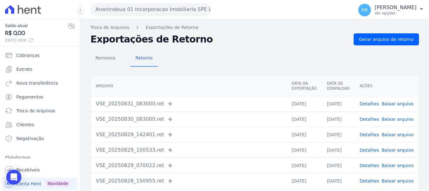
click at [363, 121] on link "Detalhes" at bounding box center [369, 119] width 19 height 5
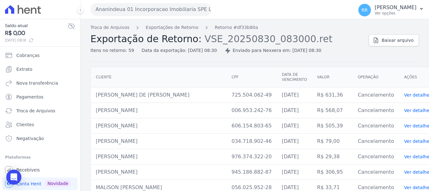
click at [173, 31] on div "Troca de Arquivos Exportações de Retorno Retorno #df33b80a Exportação de Retorn…" at bounding box center [227, 39] width 273 height 30
click at [174, 26] on link "Exportações de Retorno" at bounding box center [172, 27] width 53 height 7
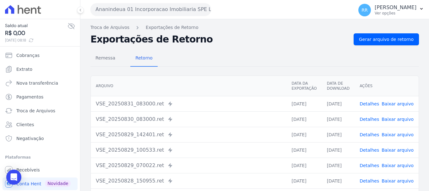
click at [366, 152] on link "Detalhes" at bounding box center [369, 149] width 19 height 5
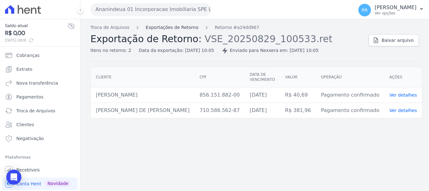
click at [188, 26] on link "Exportações de Retorno" at bounding box center [172, 27] width 53 height 7
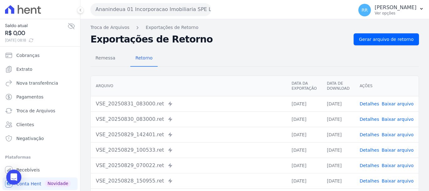
click at [376, 135] on link "Detalhes" at bounding box center [369, 134] width 19 height 5
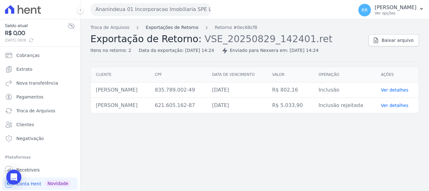
click at [174, 30] on link "Exportações de Retorno" at bounding box center [172, 27] width 53 height 7
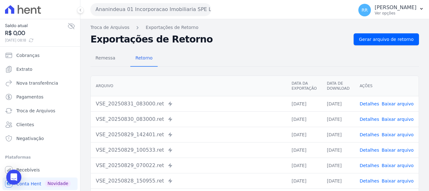
click at [370, 163] on link "Detalhes" at bounding box center [369, 165] width 19 height 5
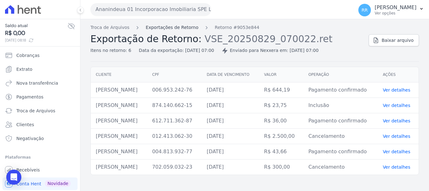
click at [181, 27] on link "Exportações de Retorno" at bounding box center [172, 27] width 53 height 7
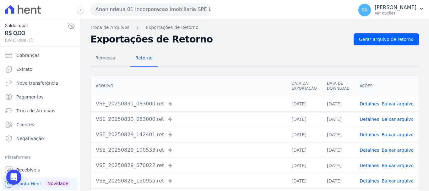
click at [374, 181] on link "Detalhes" at bounding box center [369, 180] width 19 height 5
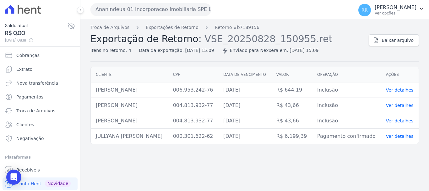
click at [187, 47] on div "Itens no retorno: 4 Data da exportação: 28/08/2025, 15:09 Enviado para Nexxera …" at bounding box center [227, 49] width 273 height 9
click at [185, 50] on div "Data da exportação: 28/08/2025, 15:09" at bounding box center [176, 50] width 75 height 7
click at [187, 30] on link "Exportações de Retorno" at bounding box center [172, 27] width 53 height 7
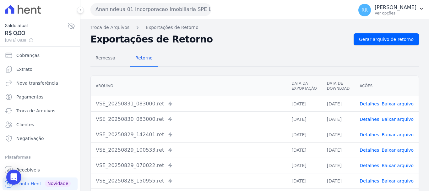
click at [372, 101] on link "Detalhes" at bounding box center [369, 103] width 19 height 5
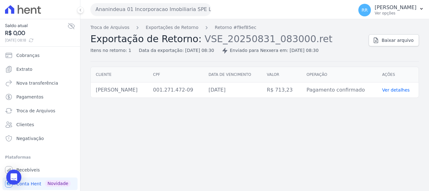
click at [183, 31] on div "Troca de Arquivos Exportações de Retorno Retorno #f9ef85ec Exportação de Retorn…" at bounding box center [227, 39] width 273 height 30
click at [182, 29] on link "Exportações de Retorno" at bounding box center [172, 27] width 53 height 7
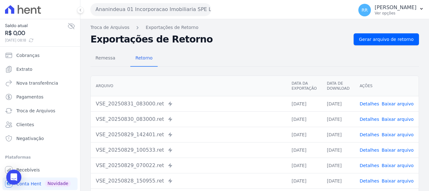
click at [372, 119] on link "Detalhes" at bounding box center [369, 119] width 19 height 5
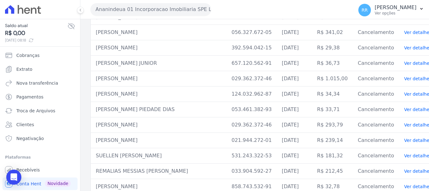
scroll to position [810, 0]
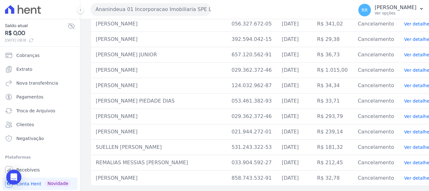
click at [129, 149] on td "SUELLEN MARIA DA COSTA SILVA" at bounding box center [159, 147] width 136 height 15
click at [28, 72] on span "Extrato" at bounding box center [24, 69] width 16 height 6
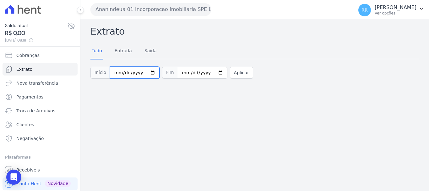
click at [119, 71] on input "2025-09-01" at bounding box center [135, 73] width 50 height 12
type input "2025-09-29"
type input "2025-08-29"
click at [237, 77] on button "Aplicar" at bounding box center [241, 73] width 23 height 12
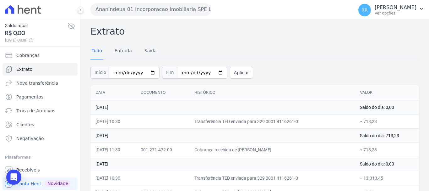
drag, startPoint x: 237, startPoint y: 143, endPoint x: 327, endPoint y: 157, distance: 91.3
click at [327, 157] on tbody "[DATE] Saldo do dia: 0,00 [DATE] 10:30 Transferência TED enviada para 329 0001 …" at bounding box center [255, 156] width 329 height 113
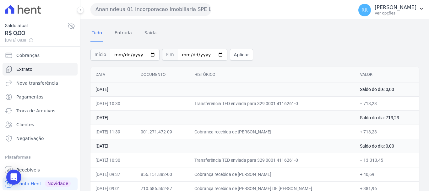
scroll to position [28, 0]
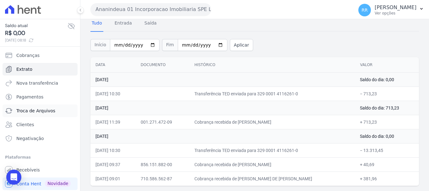
click at [35, 109] on span "Troca de Arquivos" at bounding box center [35, 111] width 39 height 6
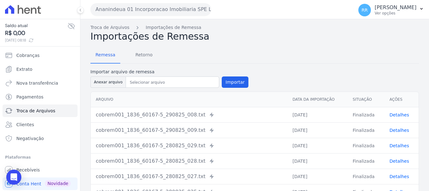
click at [171, 23] on div "Troca de Arquivos Importações de Remessa Importações de Remessa Remessa Retorno…" at bounding box center [254, 153] width 349 height 269
click at [140, 57] on span "Retorno" at bounding box center [144, 54] width 25 height 13
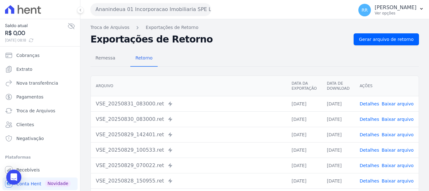
click at [374, 106] on link "Detalhes" at bounding box center [369, 103] width 19 height 5
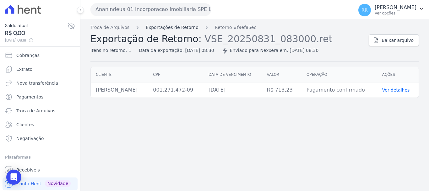
drag, startPoint x: 175, startPoint y: 23, endPoint x: 177, endPoint y: 30, distance: 7.1
click at [175, 23] on div "Troca de Arquivos Exportações de Retorno Retorno #f9ef85ec Exportação de Retorn…" at bounding box center [254, 105] width 349 height 172
click at [178, 30] on link "Exportações de Retorno" at bounding box center [172, 27] width 53 height 7
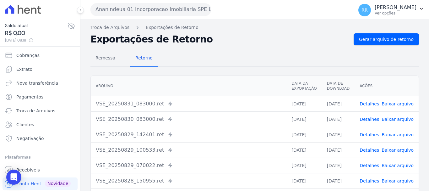
click at [371, 120] on link "Detalhes" at bounding box center [369, 119] width 19 height 5
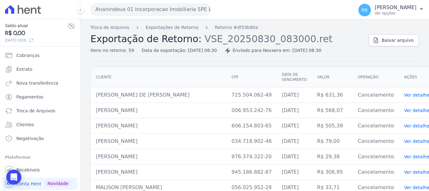
click at [177, 26] on link "Exportações de Retorno" at bounding box center [172, 27] width 53 height 7
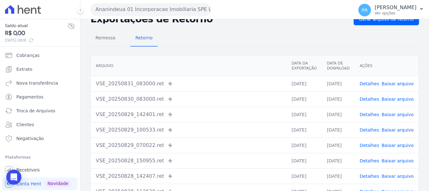
scroll to position [31, 0]
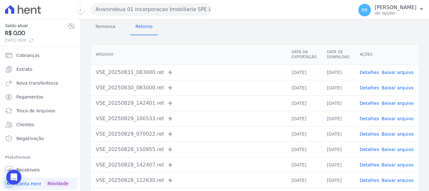
click at [372, 121] on span "Detalhes" at bounding box center [369, 118] width 19 height 6
click at [372, 121] on link "Detalhes" at bounding box center [369, 118] width 19 height 5
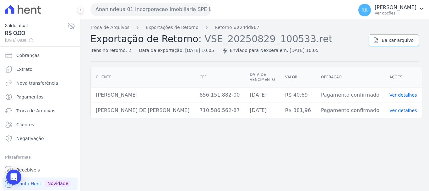
click at [400, 41] on span "Baixar arquivo" at bounding box center [398, 40] width 32 height 6
click at [1, 178] on div "Saldo atual R$ 0,00 01/09/2025, 08:18 Cobranças Extrato Nova transferência Paga…" at bounding box center [40, 95] width 80 height 191
click at [32, 117] on link "Troca de Arquivos" at bounding box center [40, 110] width 75 height 13
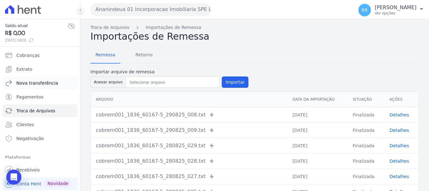
click at [31, 85] on span "Nova transferência" at bounding box center [37, 83] width 42 height 6
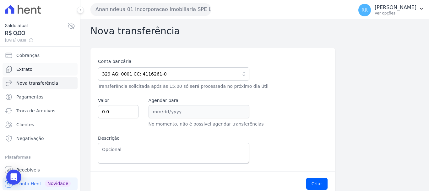
click at [27, 74] on link "Extrato" at bounding box center [40, 69] width 75 height 13
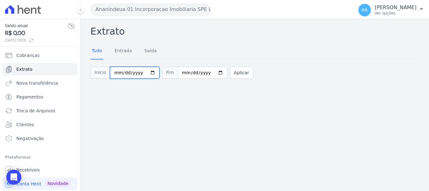
click at [117, 74] on input "[DATE]" at bounding box center [135, 73] width 50 height 12
type input "[DATE]"
click at [122, 75] on input "date" at bounding box center [135, 73] width 50 height 12
type input "[DATE]"
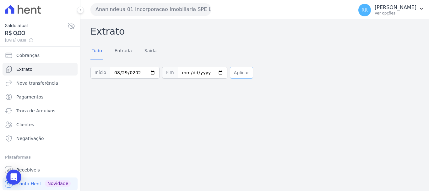
click at [231, 75] on button "Aplicar" at bounding box center [241, 73] width 23 height 12
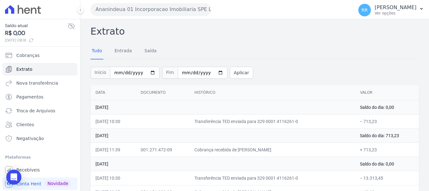
drag, startPoint x: 112, startPoint y: 92, endPoint x: 81, endPoint y: 92, distance: 30.2
drag, startPoint x: 81, startPoint y: 92, endPoint x: 270, endPoint y: 88, distance: 189.0
click at [270, 88] on th "Histórico" at bounding box center [273, 92] width 166 height 15
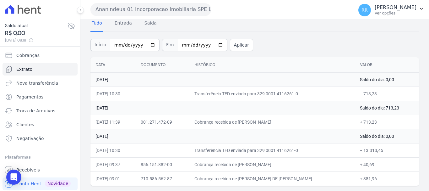
click at [156, 10] on button "Ananindeua 01 Incorporacao Imobiliaria SPE LTDA" at bounding box center [151, 9] width 121 height 13
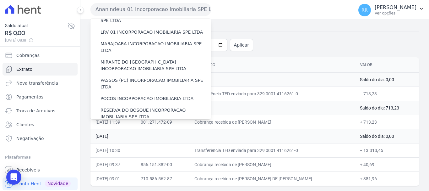
scroll to position [180, 0]
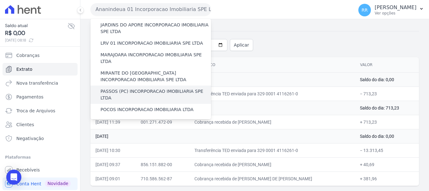
click at [122, 88] on label "PASSOS (PC) INCORPORACAO IMOBILIARIA SPE LTDA" at bounding box center [156, 94] width 111 height 13
click at [0, 0] on input "PASSOS (PC) INCORPORACAO IMOBILIARIA SPE LTDA" at bounding box center [0, 0] width 0 height 0
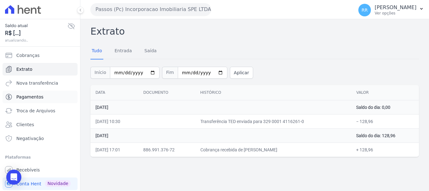
click at [26, 99] on span "Pagamentos" at bounding box center [29, 97] width 27 height 6
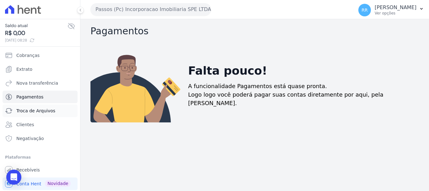
click at [40, 109] on span "Troca de Arquivos" at bounding box center [35, 111] width 39 height 6
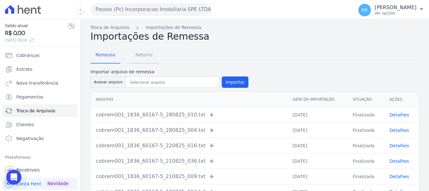
click at [136, 54] on span "Retorno" at bounding box center [144, 54] width 25 height 13
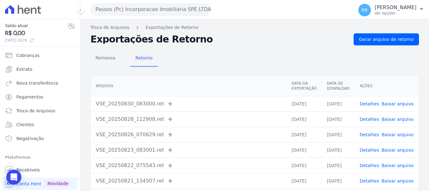
click at [378, 108] on td "Detalhes Baixar arquivo" at bounding box center [387, 103] width 64 height 15
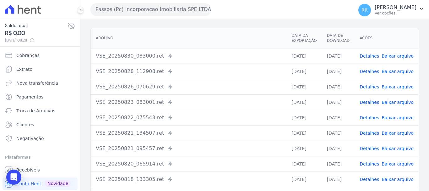
scroll to position [63, 0]
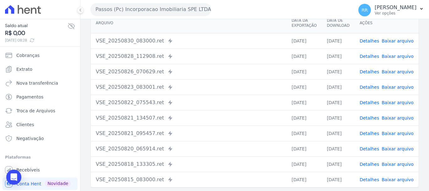
click at [366, 41] on link "Detalhes" at bounding box center [369, 40] width 19 height 5
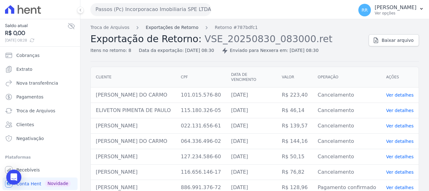
click at [168, 26] on link "Exportações de Retorno" at bounding box center [172, 27] width 53 height 7
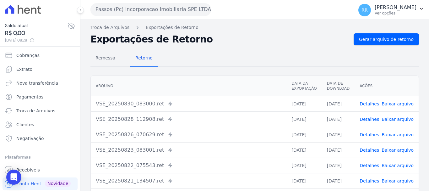
click at [372, 107] on span "Detalhes" at bounding box center [369, 104] width 19 height 6
click at [373, 104] on link "Detalhes" at bounding box center [369, 103] width 19 height 5
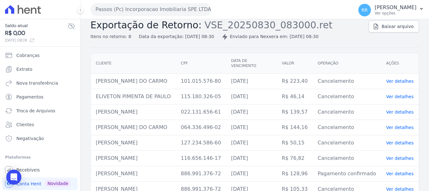
scroll to position [20, 0]
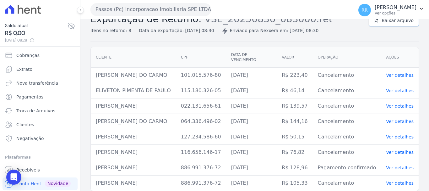
click at [385, 22] on span "Baixar arquivo" at bounding box center [398, 20] width 32 height 6
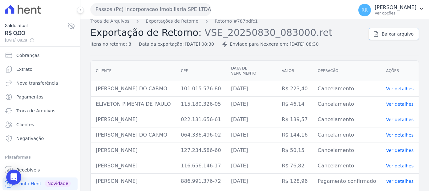
scroll to position [0, 0]
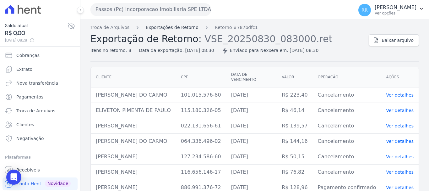
click at [177, 29] on link "Exportações de Retorno" at bounding box center [172, 27] width 53 height 7
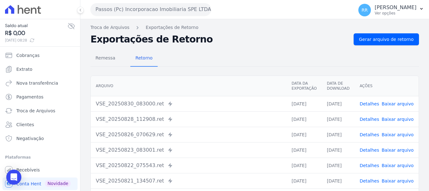
click at [370, 119] on link "Detalhes" at bounding box center [369, 119] width 19 height 5
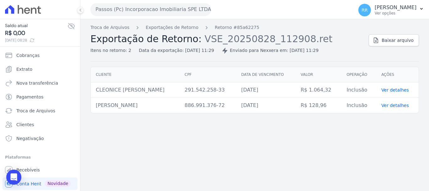
click at [359, 104] on td "Inclusão" at bounding box center [359, 105] width 35 height 15
click at [388, 48] on div "Troca de Arquivos Exportações de Retorno Retorno #85a62275 Exportação de Retorn…" at bounding box center [255, 42] width 329 height 37
click at [388, 41] on span "Baixar arquivo" at bounding box center [398, 40] width 32 height 6
click at [141, 13] on button "Passos (Pc) Incorporacao Imobiliaria SPE LTDA" at bounding box center [151, 9] width 121 height 13
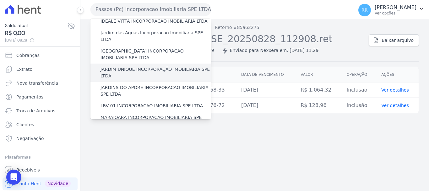
scroll to position [117, 0]
click at [130, 66] on label "JARDIM UNIQUE INCORPORAÇÃO IMOBILIARIA SPE LTDA" at bounding box center [156, 72] width 111 height 13
click at [0, 0] on input "JARDIM UNIQUE INCORPORAÇÃO IMOBILIARIA SPE LTDA" at bounding box center [0, 0] width 0 height 0
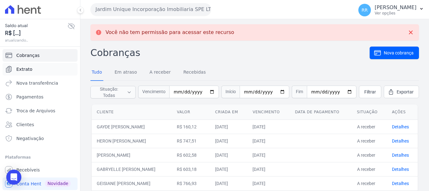
click at [20, 71] on span "Extrato" at bounding box center [24, 69] width 16 height 6
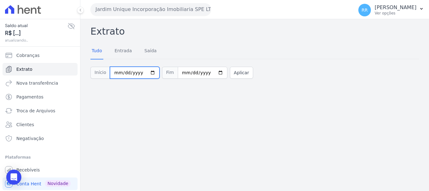
click at [117, 74] on input "2025-09-01" at bounding box center [135, 73] width 50 height 12
type input "2025-09-29"
type input "2025-08-29"
click at [237, 72] on button "Aplicar" at bounding box center [241, 73] width 23 height 12
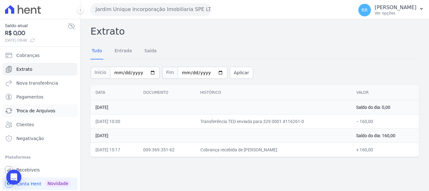
click at [36, 116] on link "Troca de Arquivos" at bounding box center [40, 110] width 75 height 13
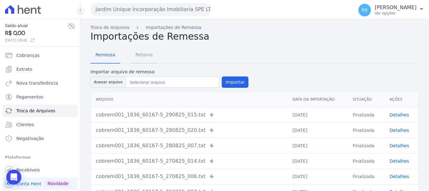
click at [134, 59] on span "Retorno" at bounding box center [144, 54] width 25 height 13
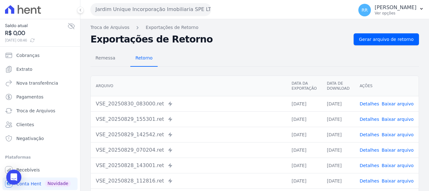
click at [134, 58] on span "Retorno" at bounding box center [144, 58] width 25 height 13
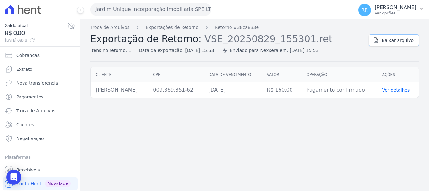
drag, startPoint x: 390, startPoint y: 39, endPoint x: 373, endPoint y: 46, distance: 18.1
click at [391, 39] on span "Baixar arquivo" at bounding box center [398, 40] width 32 height 6
